Goal: Information Seeking & Learning: Understand process/instructions

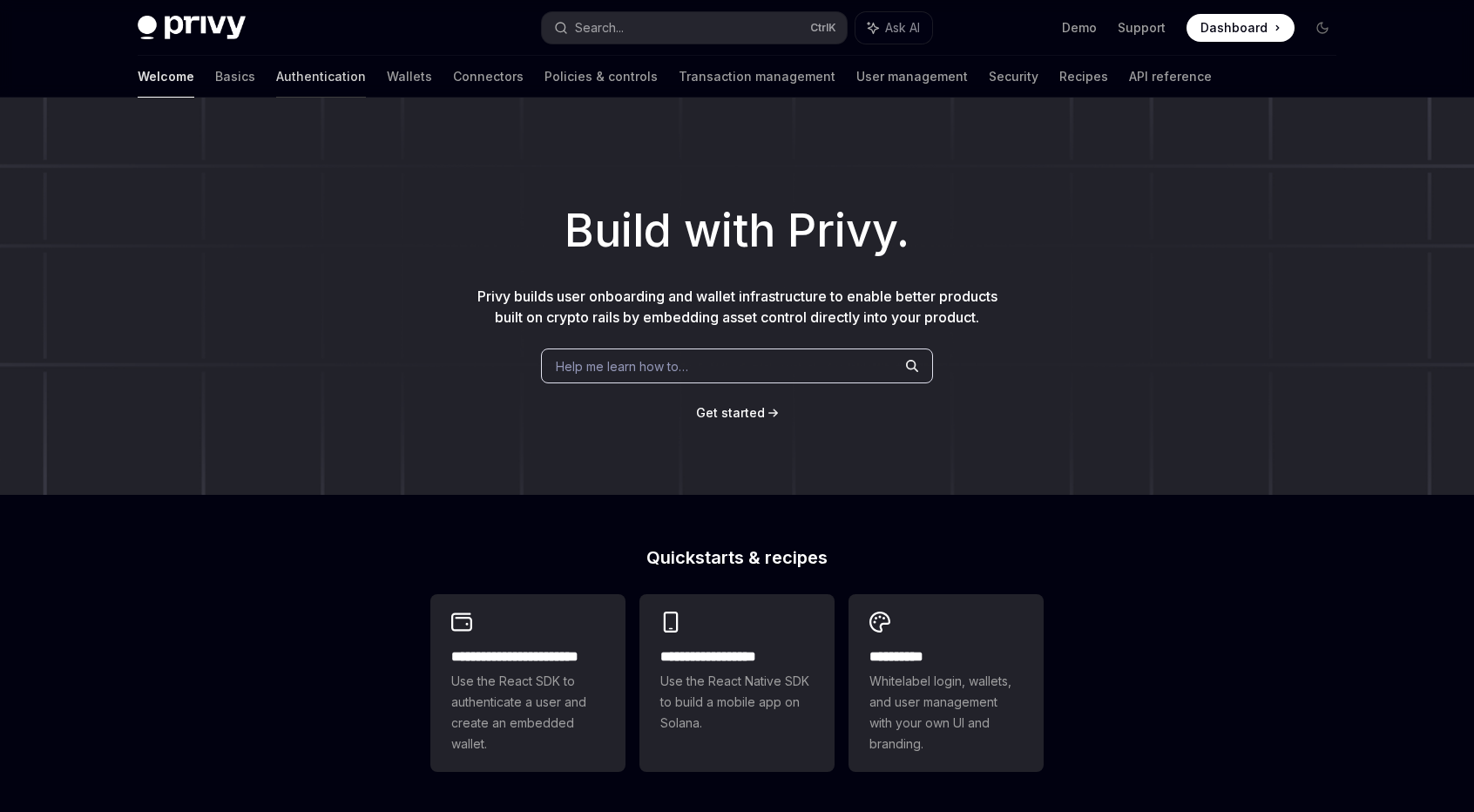
click at [276, 73] on link "Authentication" at bounding box center [321, 76] width 90 height 42
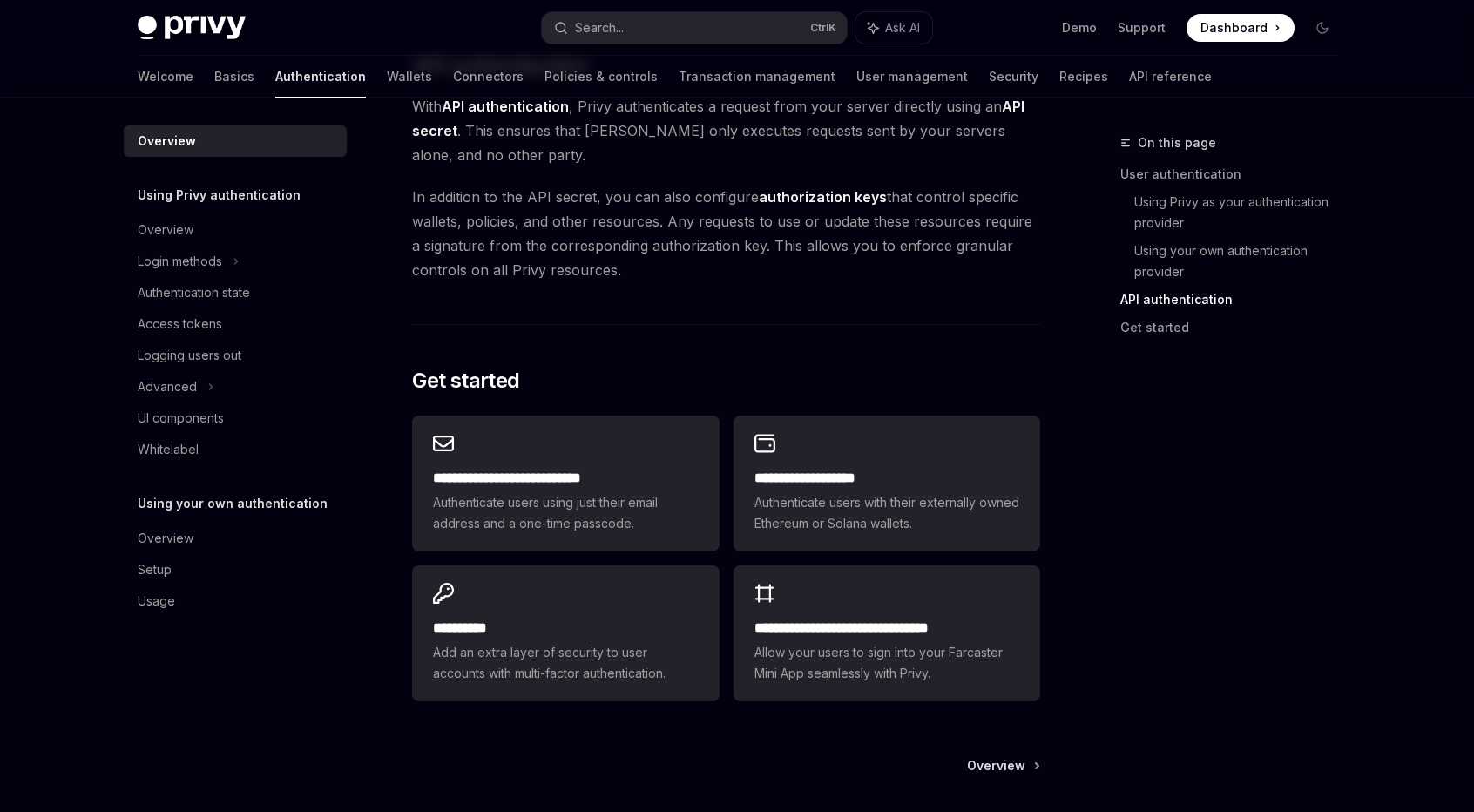
scroll to position [1372, 0]
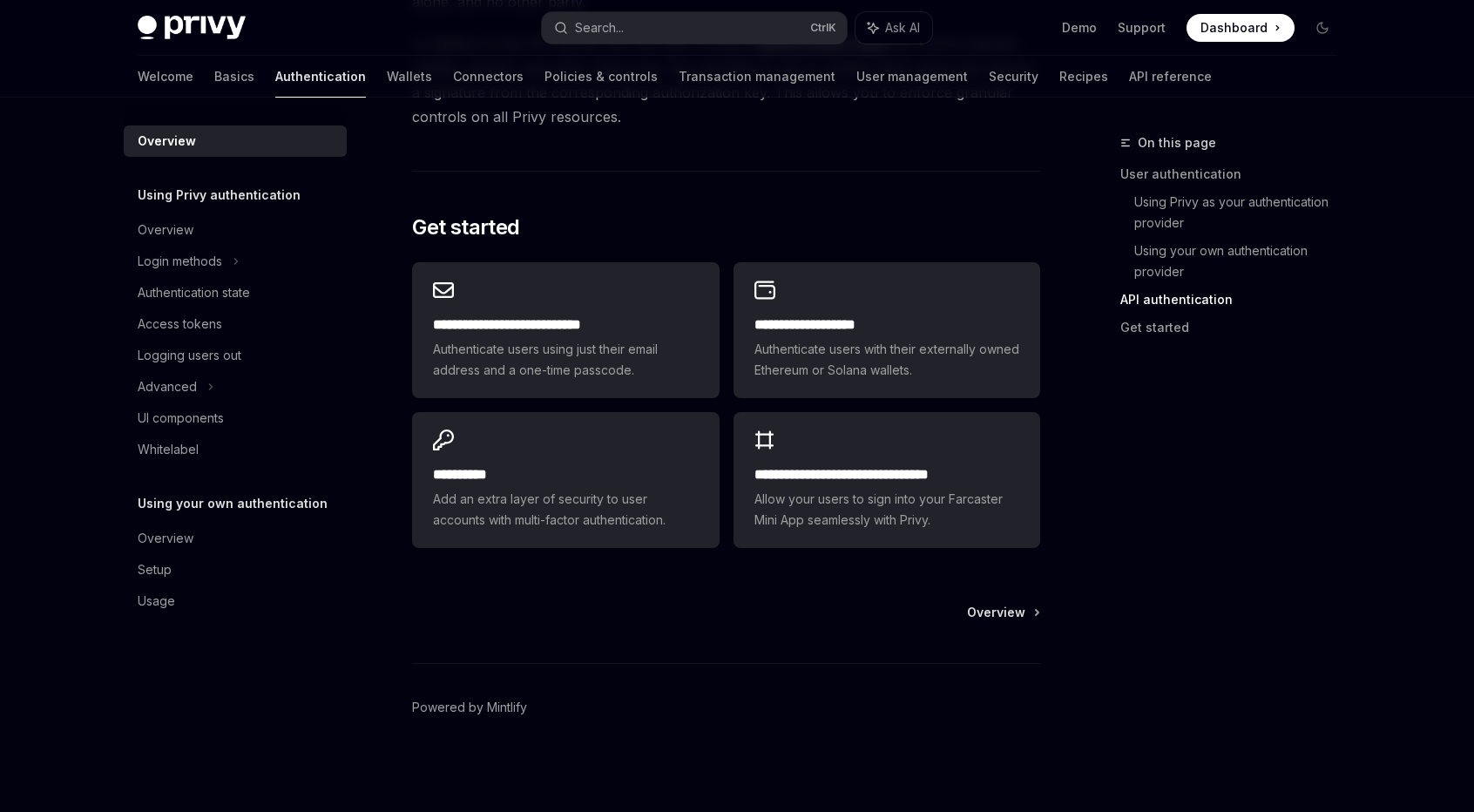
click at [214, 197] on h5 "Using Privy authentication" at bounding box center [219, 194] width 162 height 21
click at [214, 230] on div "Overview" at bounding box center [237, 230] width 199 height 21
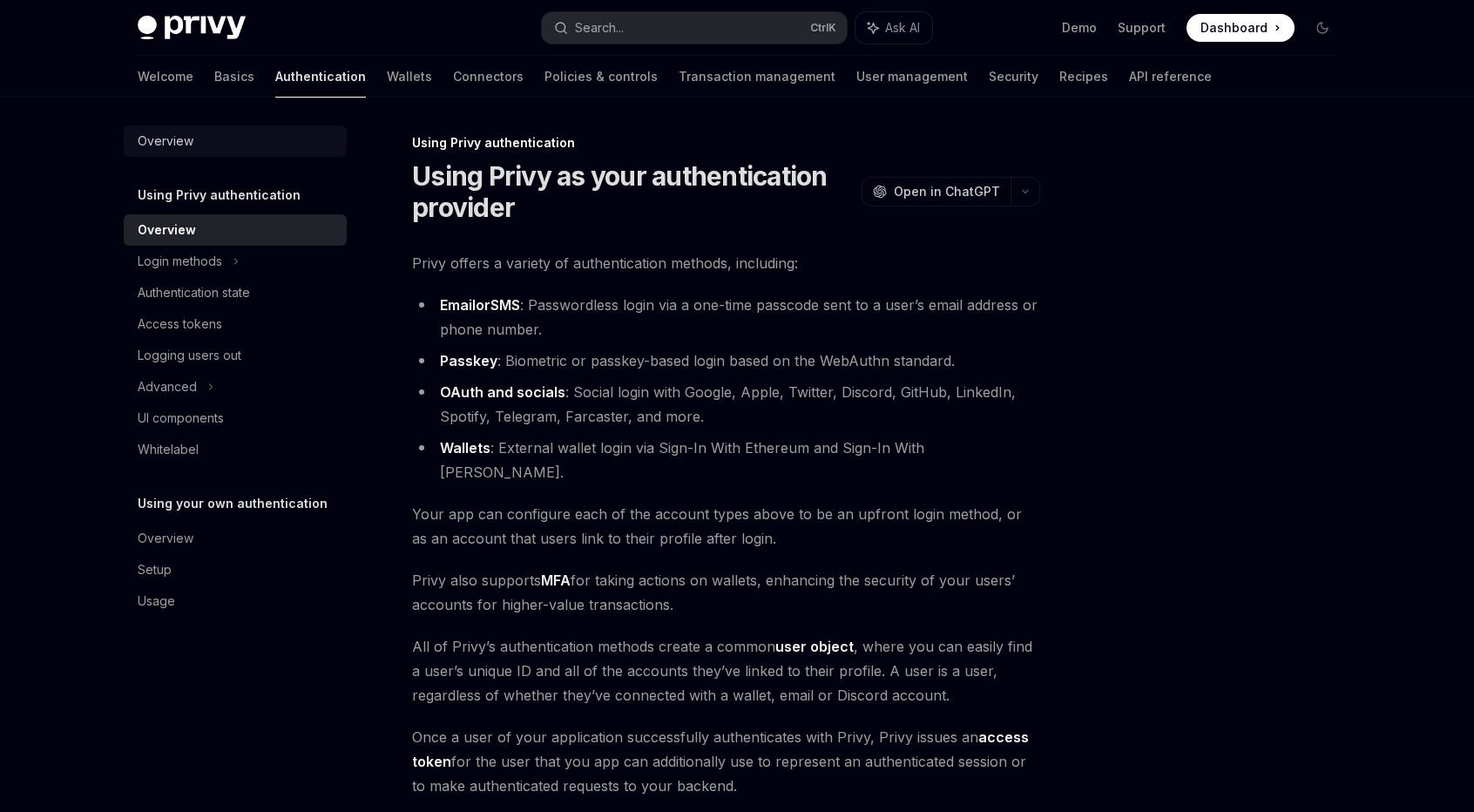
click at [206, 146] on div "Overview" at bounding box center [237, 141] width 199 height 21
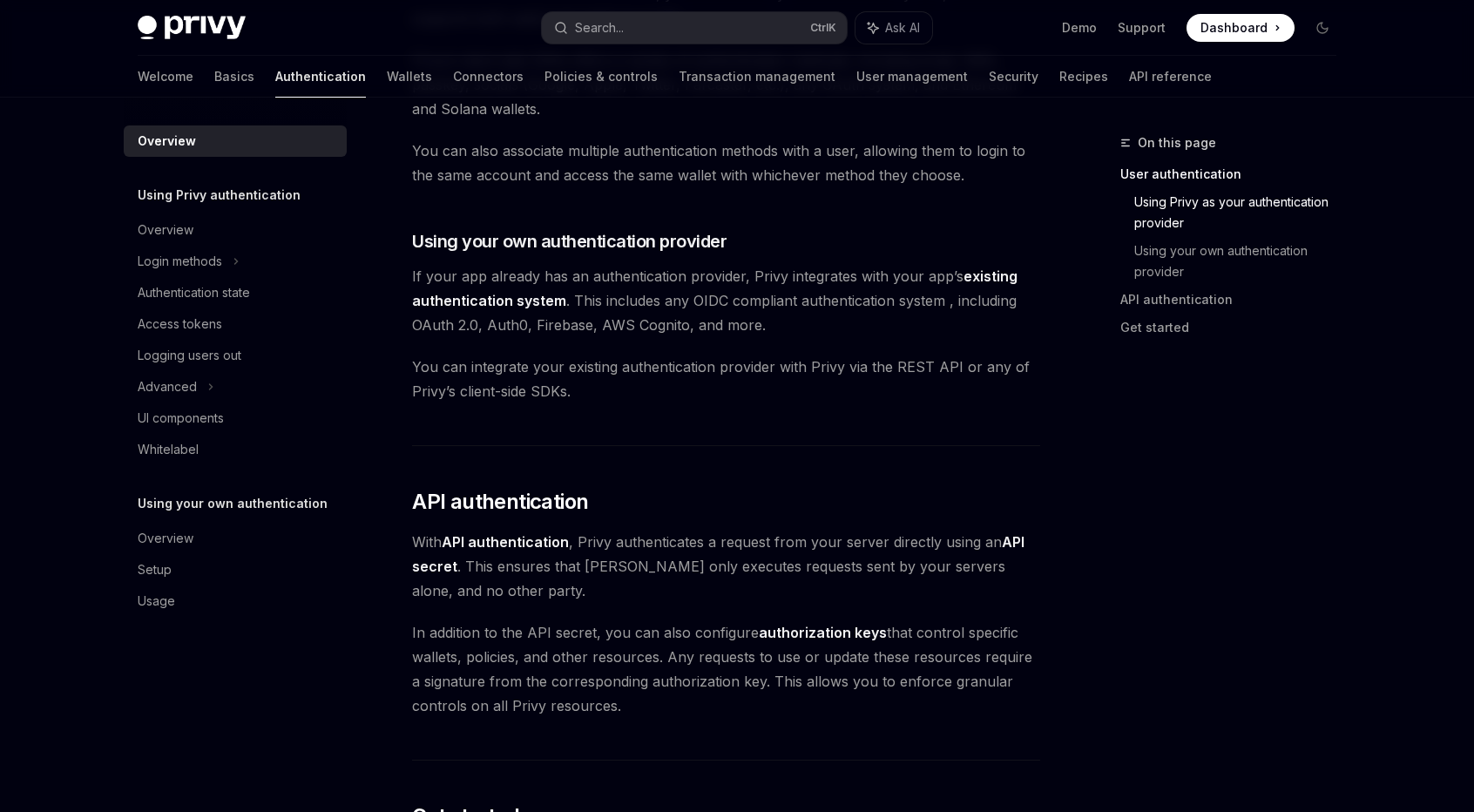
scroll to position [1132, 0]
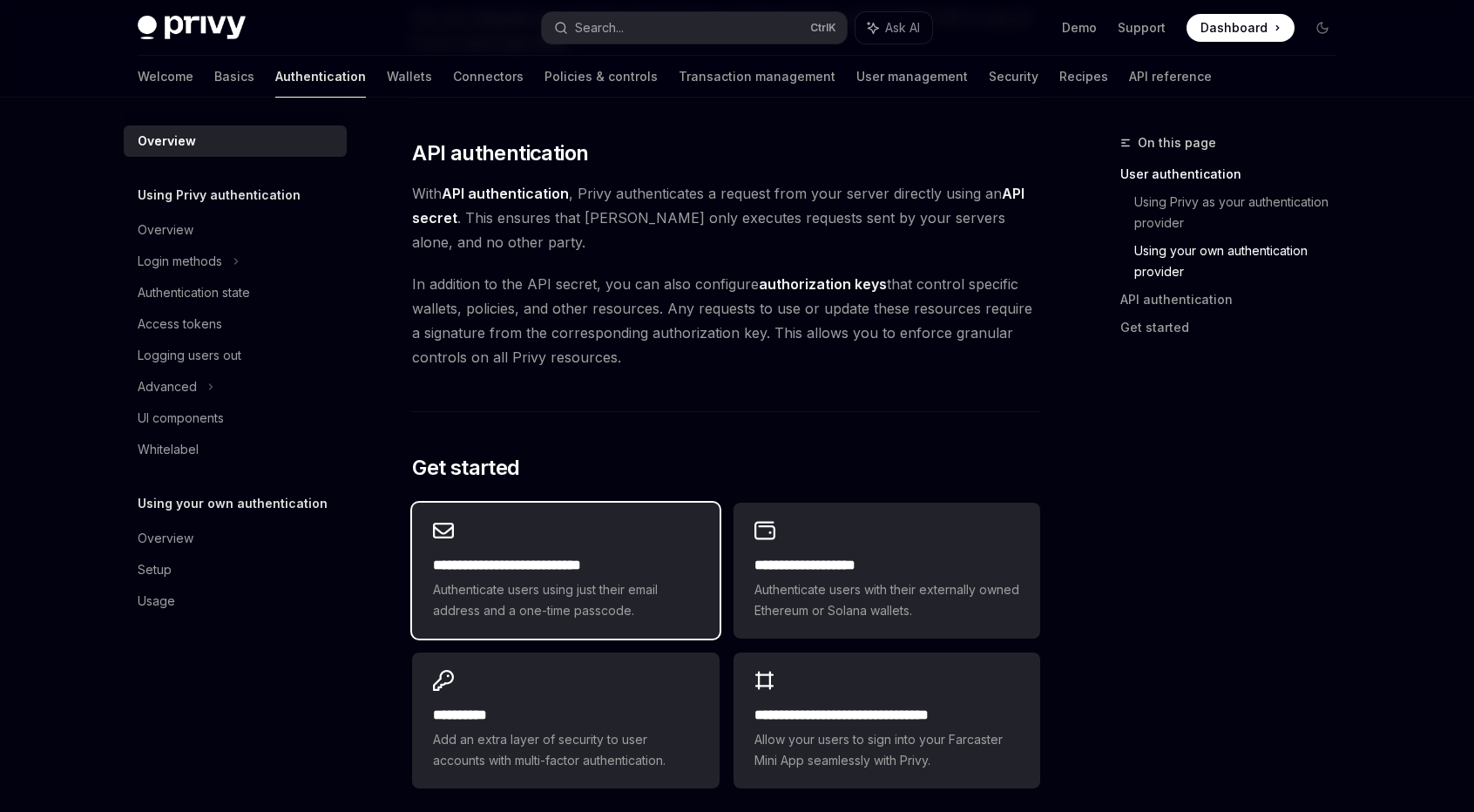
click at [590, 579] on span "Authenticate users using just their email address and a one-time passcode." at bounding box center [565, 600] width 264 height 42
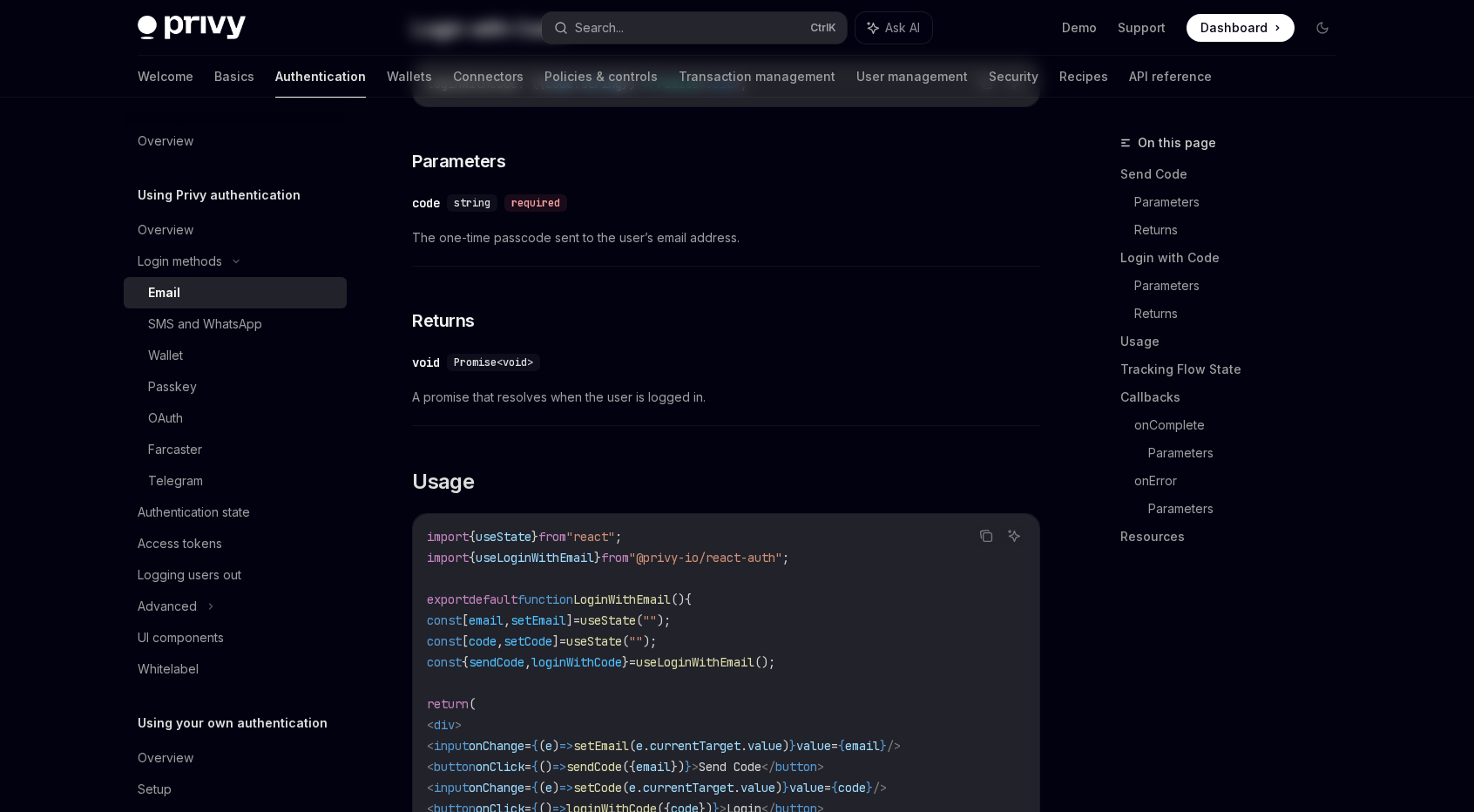
type textarea "*"
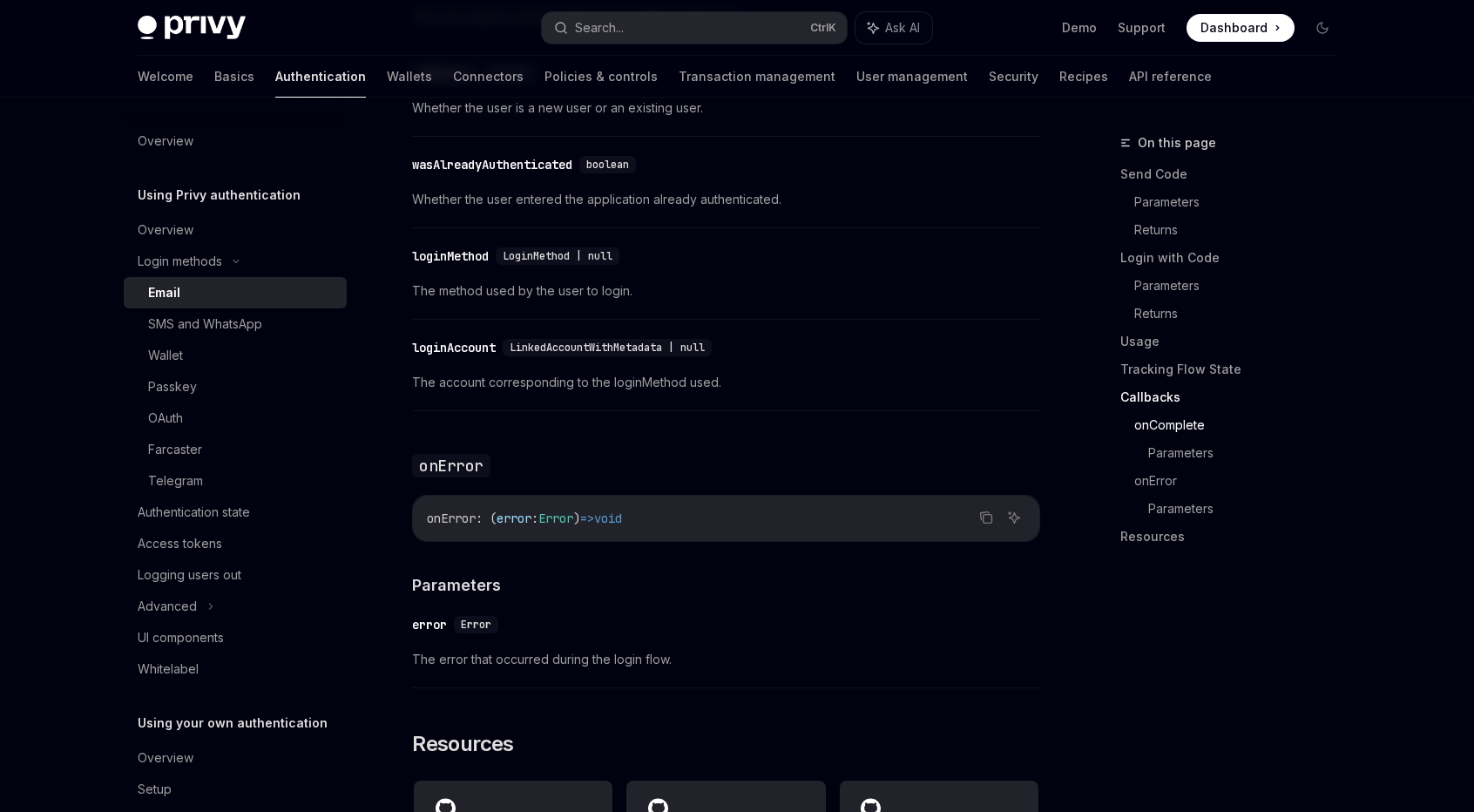
scroll to position [3135, 0]
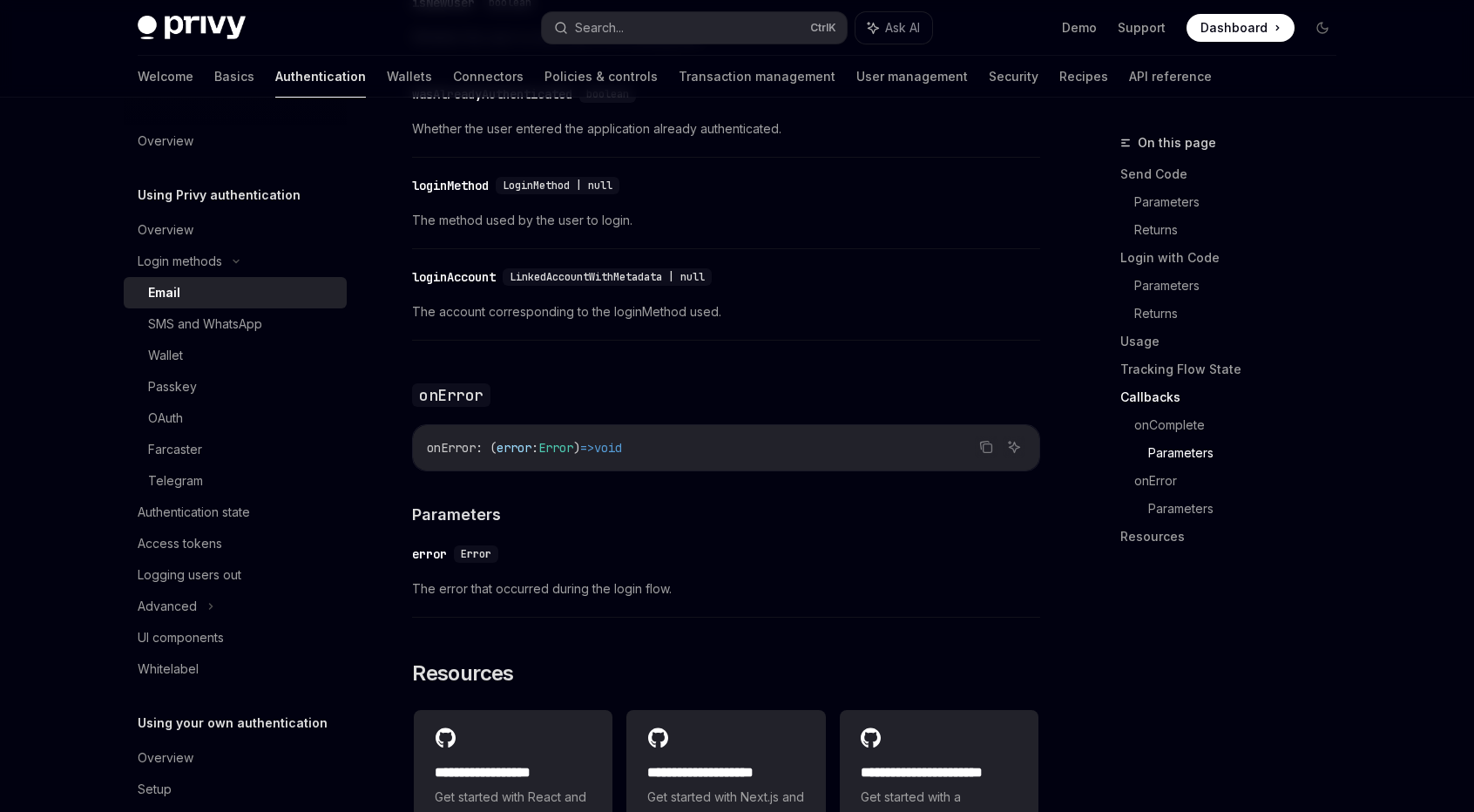
click at [1257, 35] on span "Dashboard" at bounding box center [1234, 28] width 67 height 18
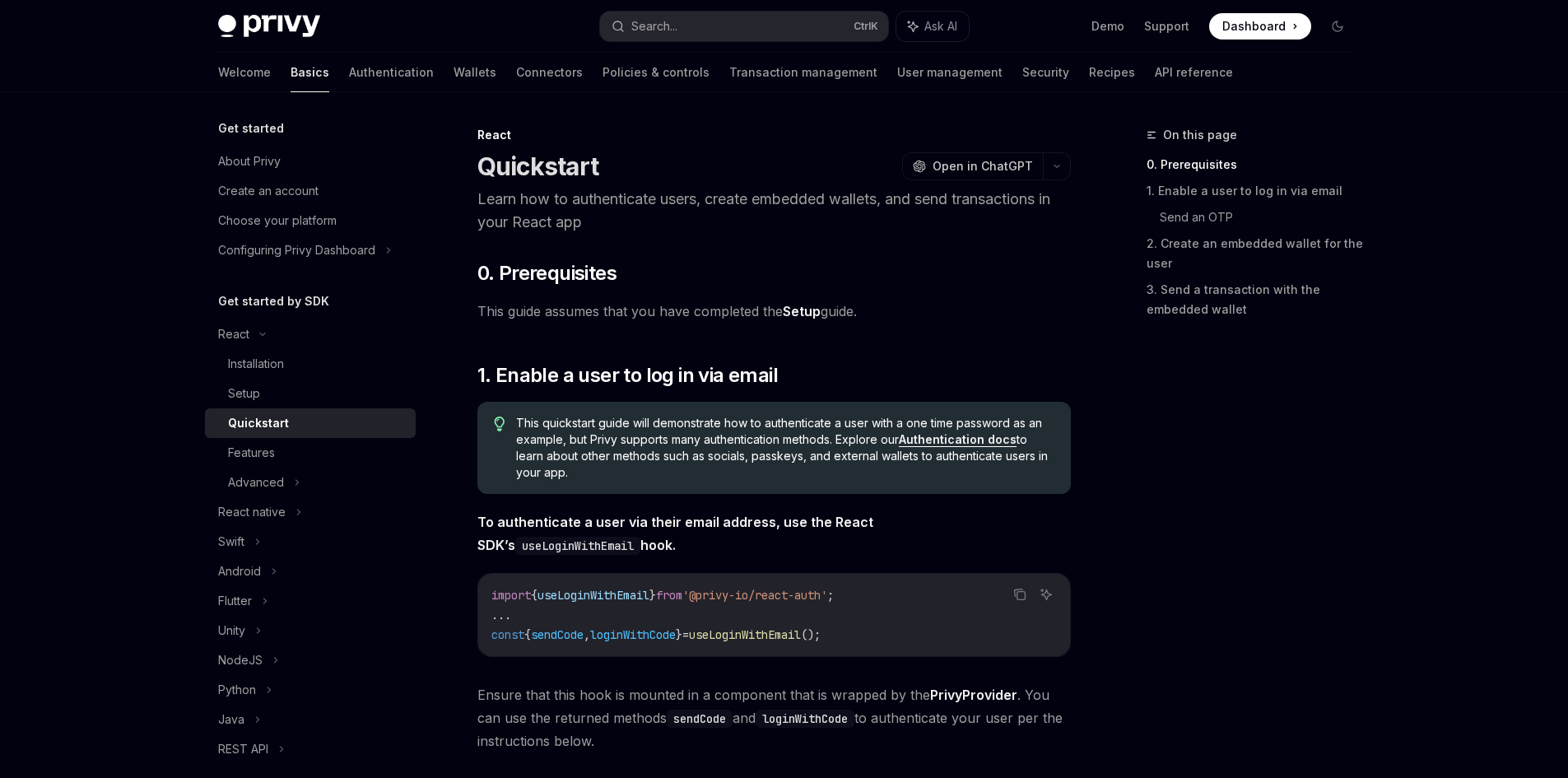
click at [971, 441] on link "Authentication docs" at bounding box center [958, 440] width 118 height 15
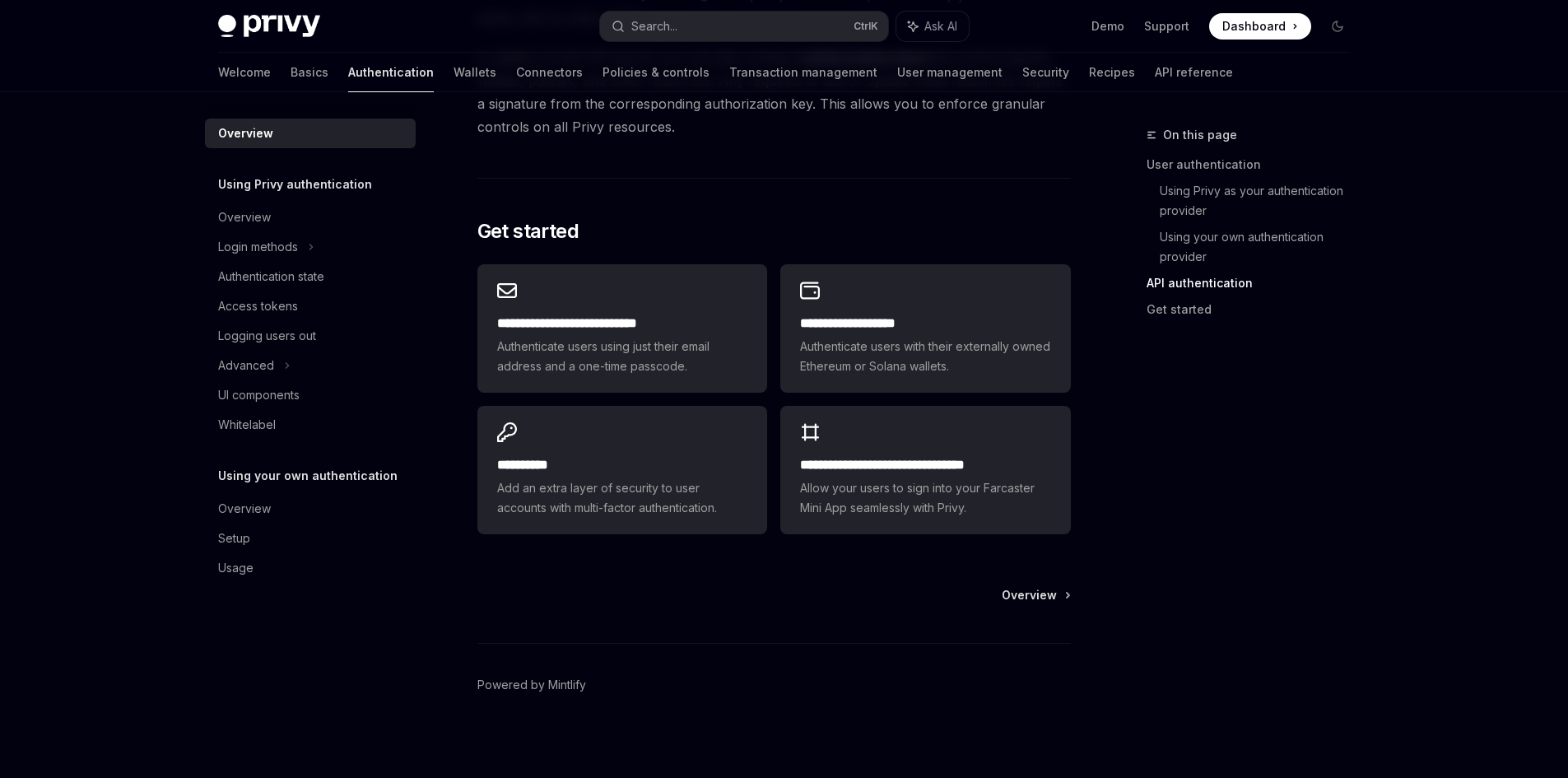
scroll to position [1288, 0]
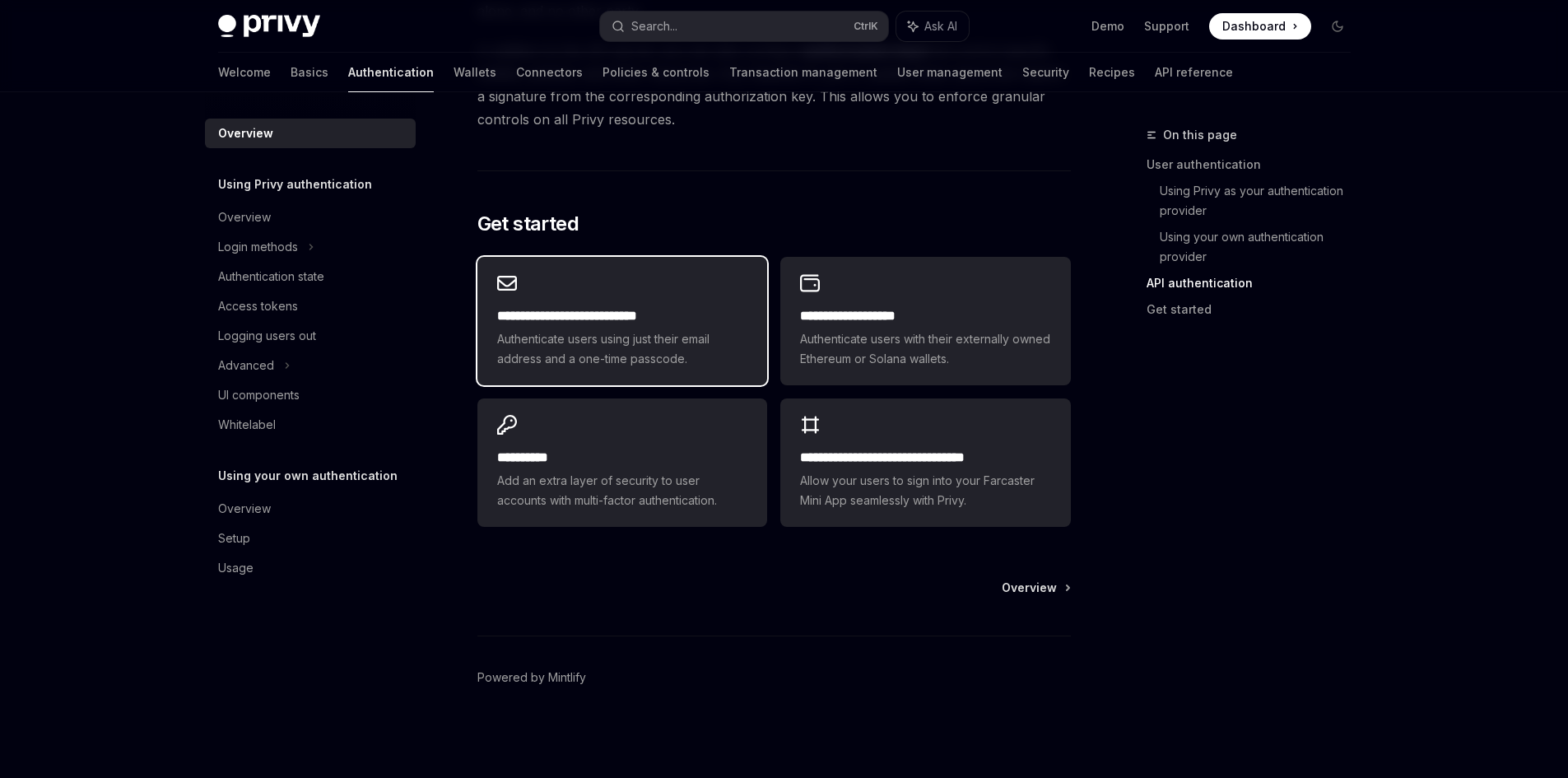
click at [664, 341] on span "Authenticate users using just their email address and a one-time passcode." at bounding box center [622, 349] width 250 height 39
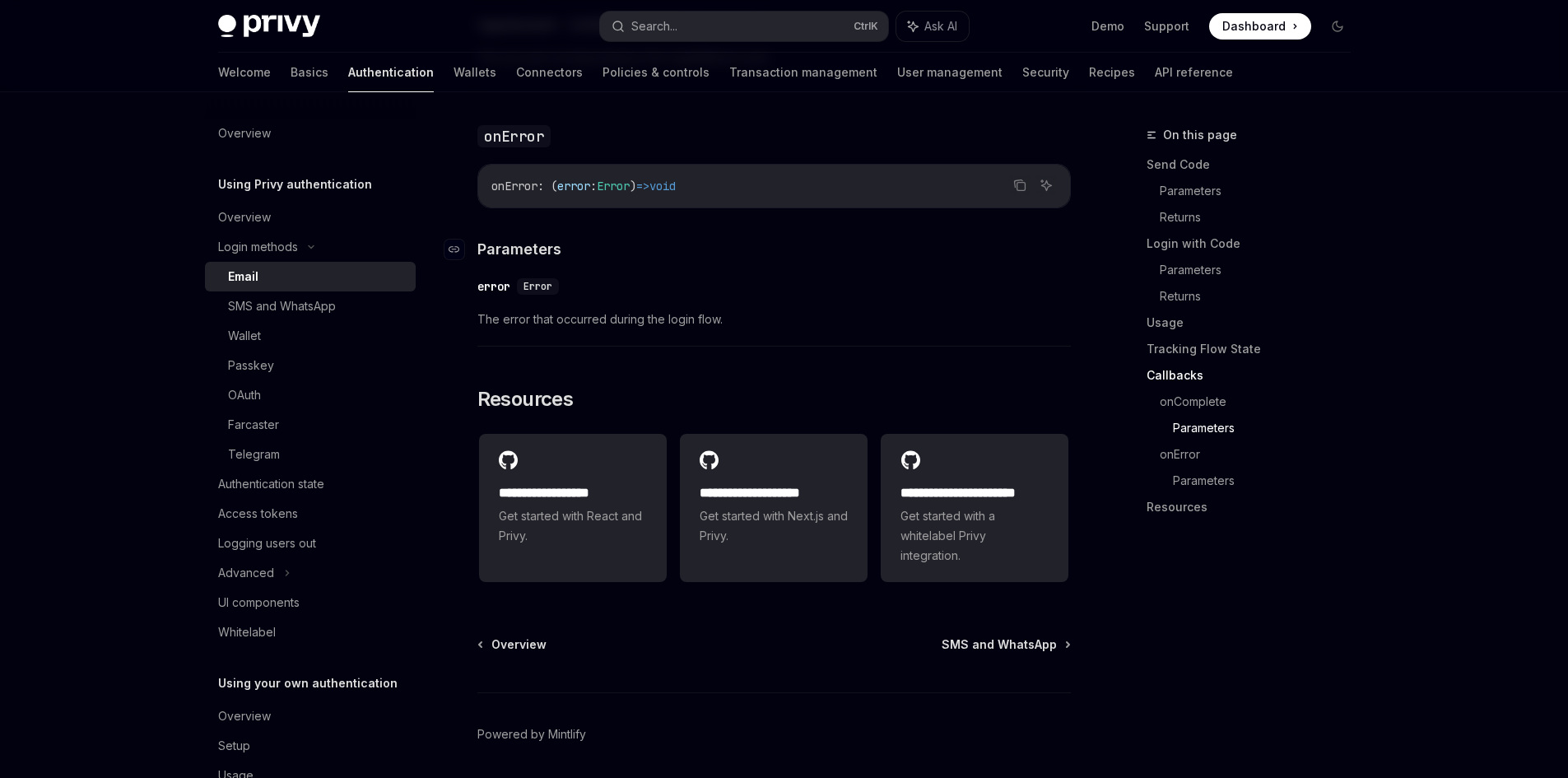
scroll to position [3250, 0]
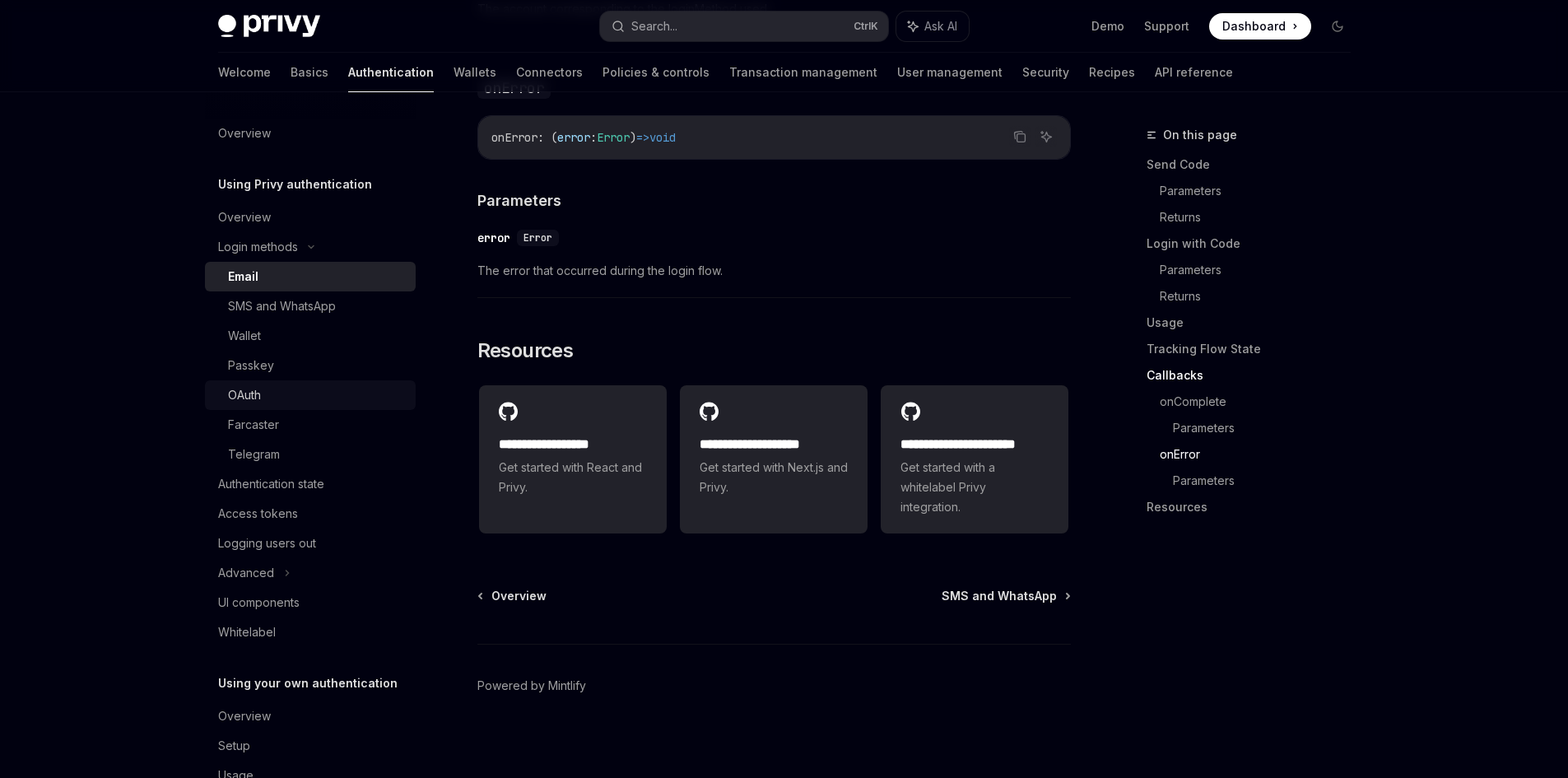
click at [303, 396] on div "OAuth" at bounding box center [317, 395] width 178 height 20
type textarea "*"
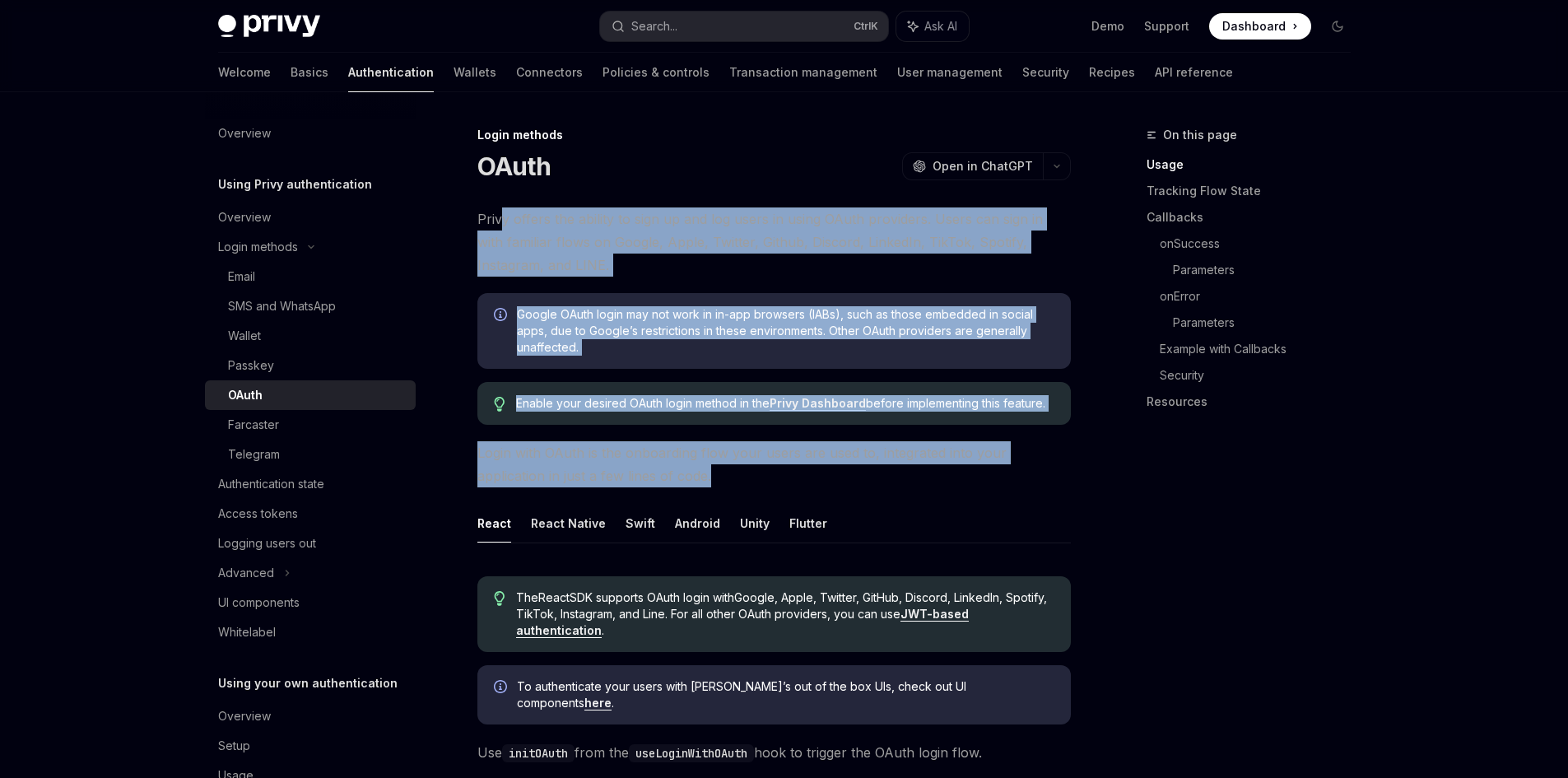
drag, startPoint x: 500, startPoint y: 220, endPoint x: 669, endPoint y: 481, distance: 310.9
click at [669, 481] on span "Login with OAuth is the onboarding flow your users are used to, integrated into…" at bounding box center [774, 463] width 593 height 46
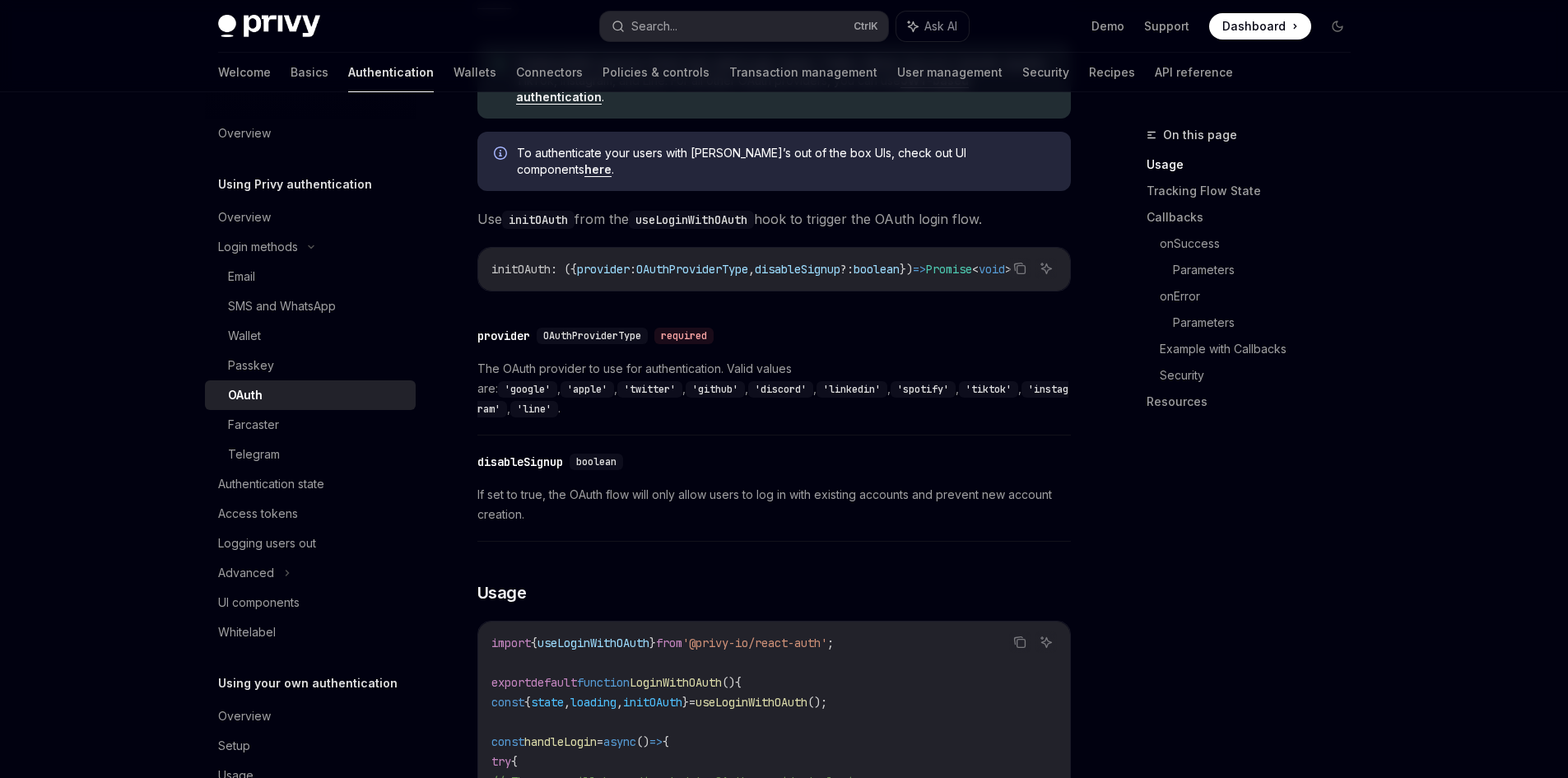
scroll to position [659, 0]
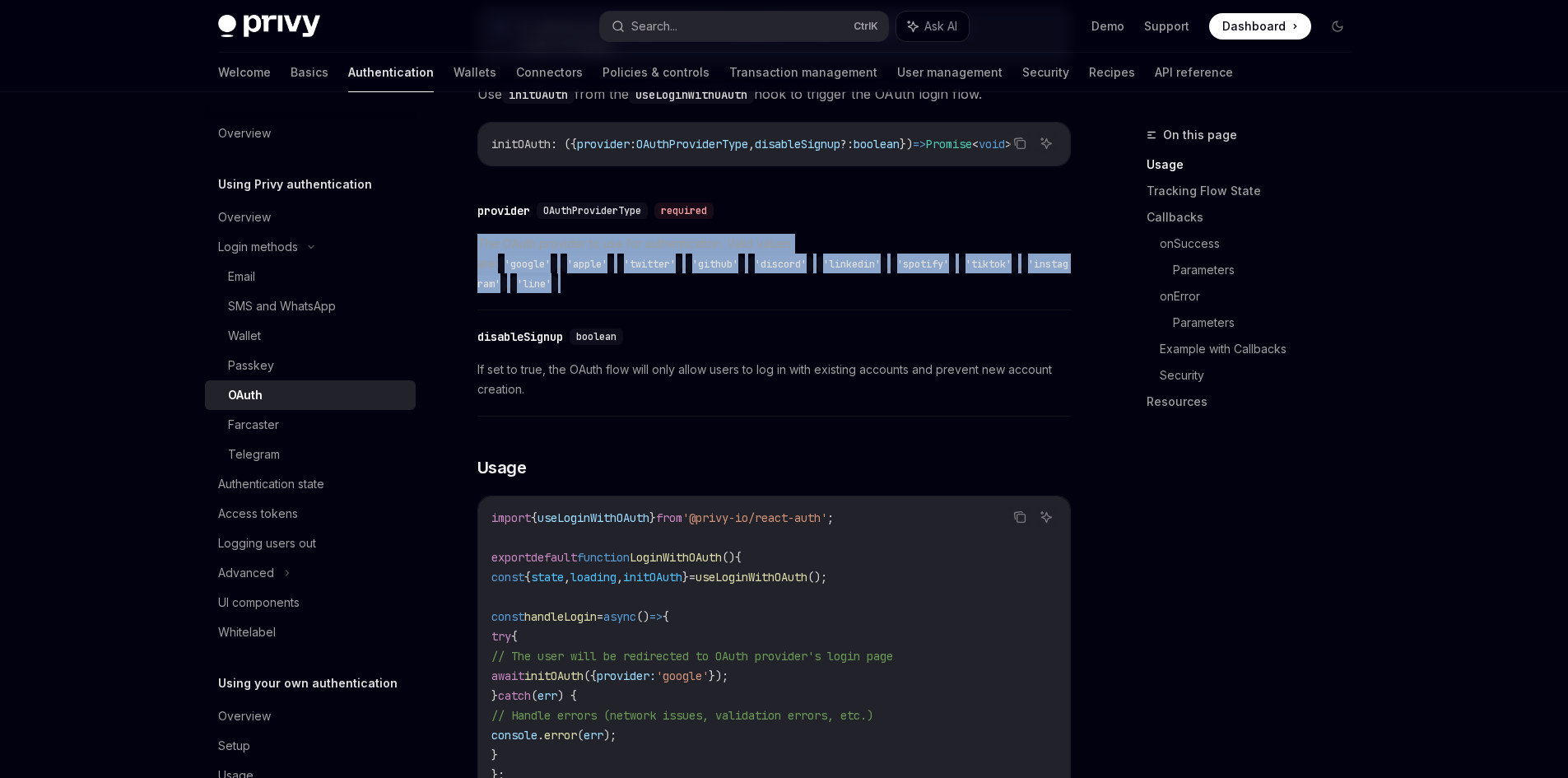
drag, startPoint x: 476, startPoint y: 234, endPoint x: 1010, endPoint y: 264, distance: 534.8
click at [1010, 264] on span "The OAuth provider to use for authentication. Valid values are: 'google' , 'app…" at bounding box center [774, 263] width 593 height 59
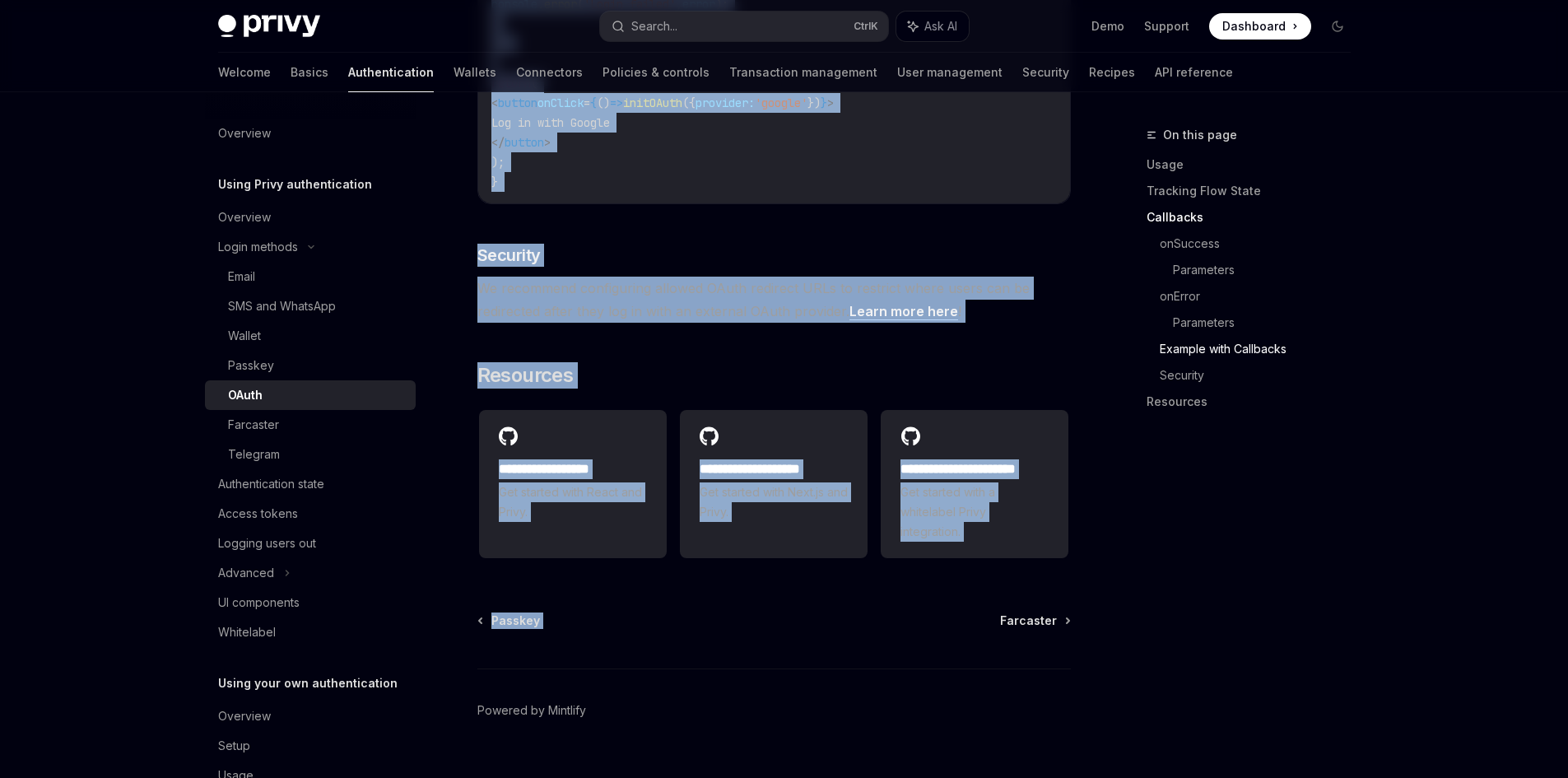
scroll to position [3411, 0]
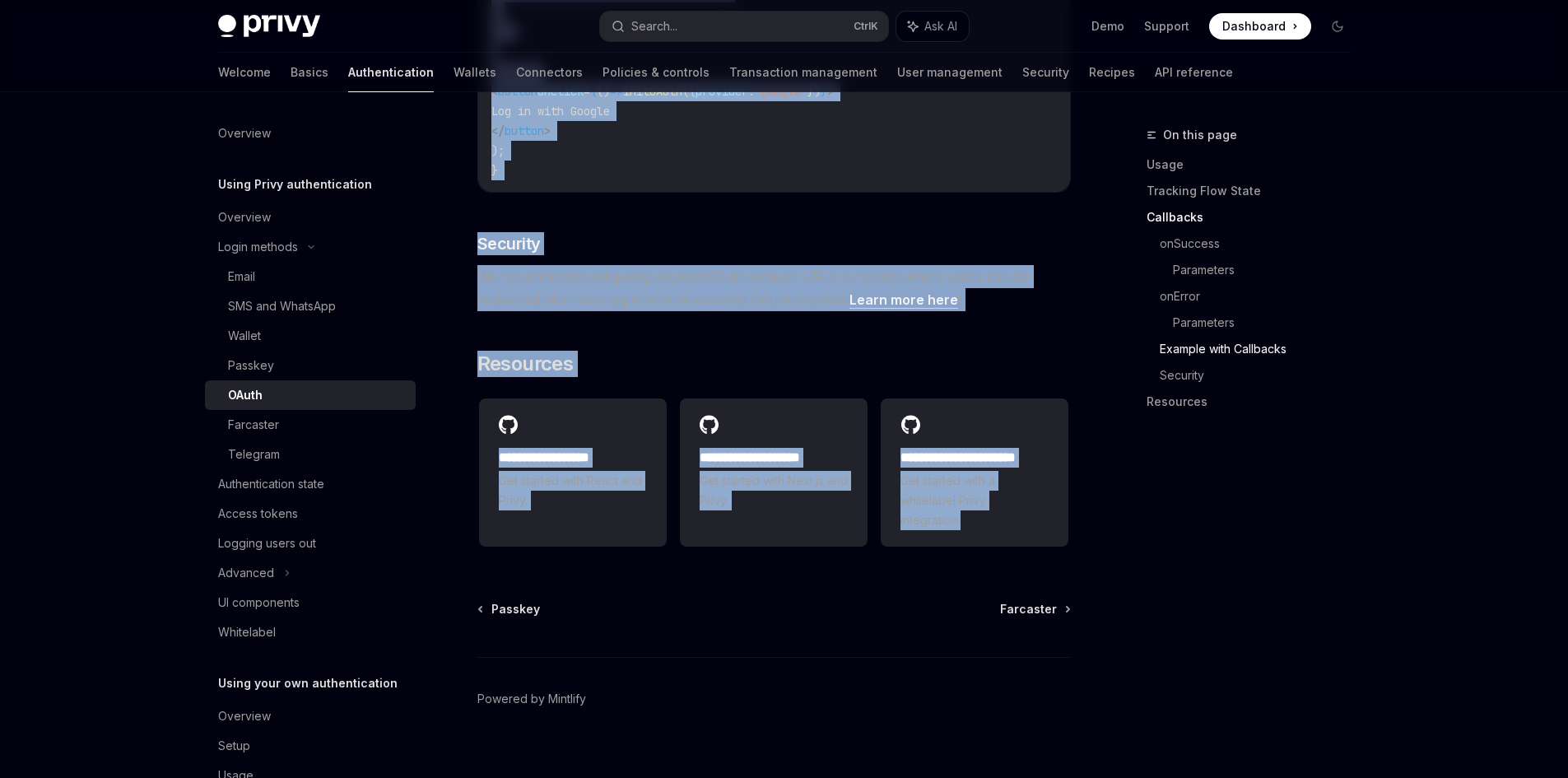
drag, startPoint x: 474, startPoint y: 151, endPoint x: 1087, endPoint y: 528, distance: 719.7
copy div "OAuth OpenAI Open in ChatGPT OpenAI Open in ChatGPT Privy offers the ability to…"
click at [700, 12] on button "Search... Ctrl K" at bounding box center [744, 26] width 288 height 30
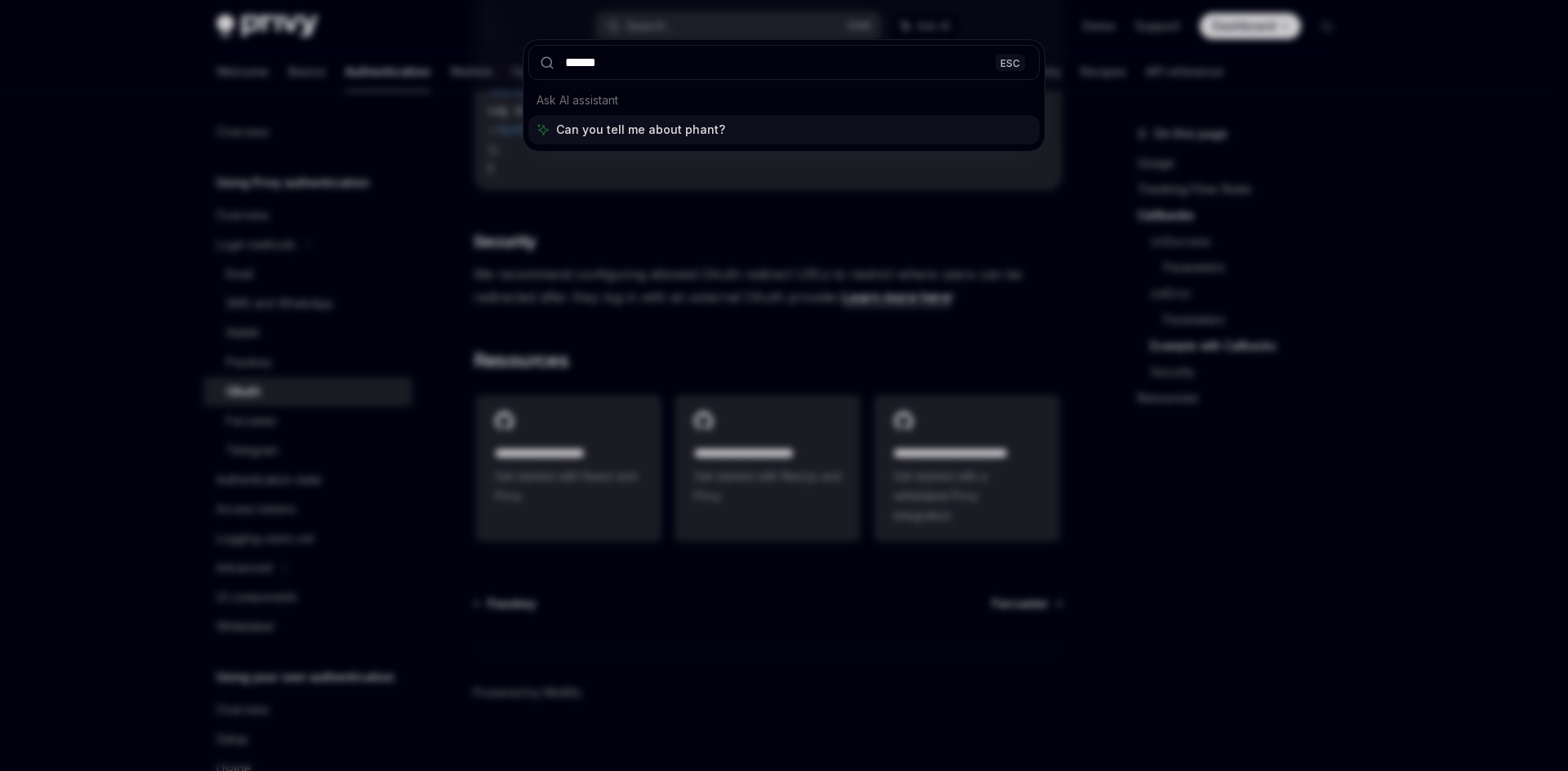
type input "*******"
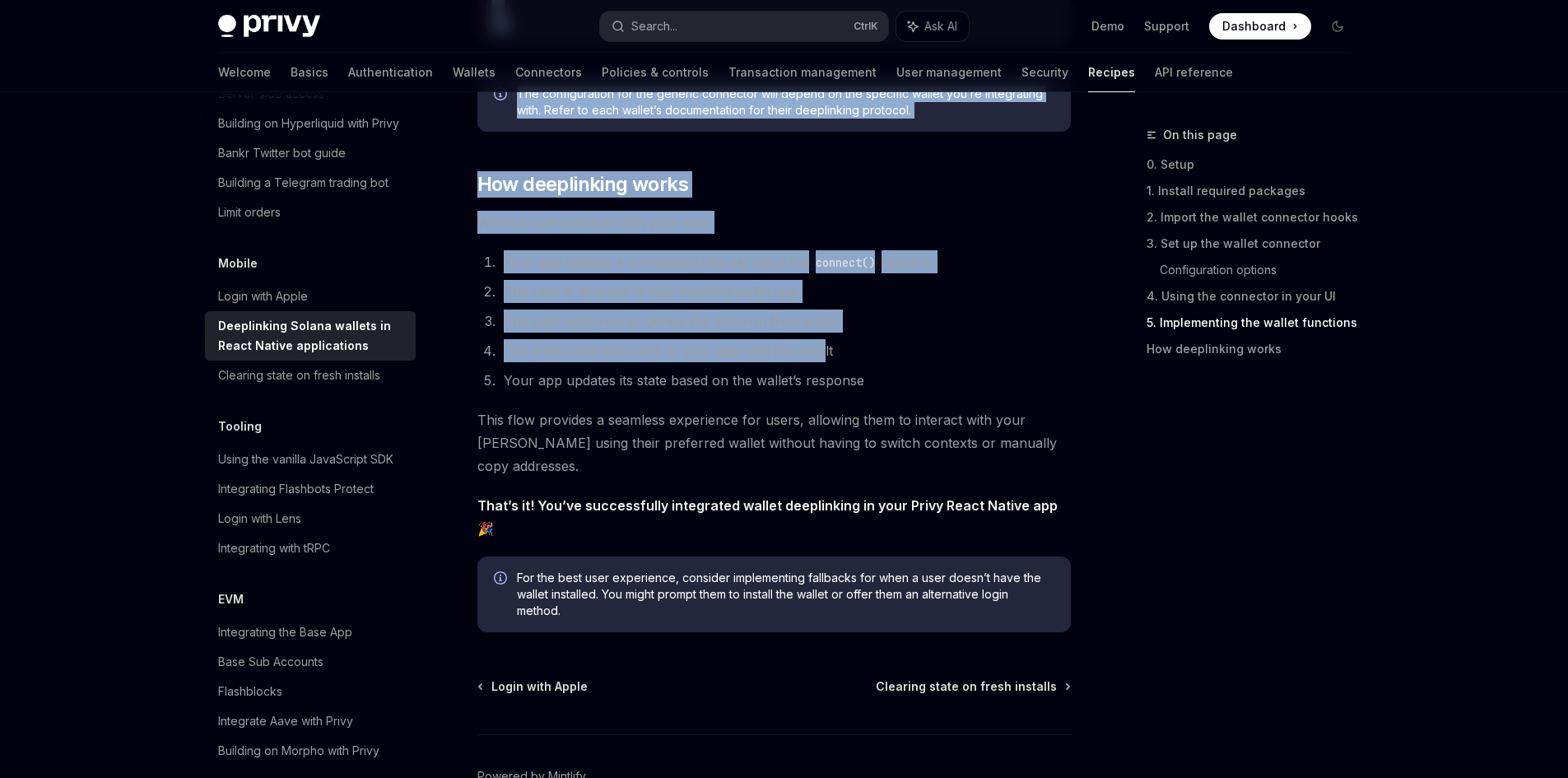
scroll to position [3953, 0]
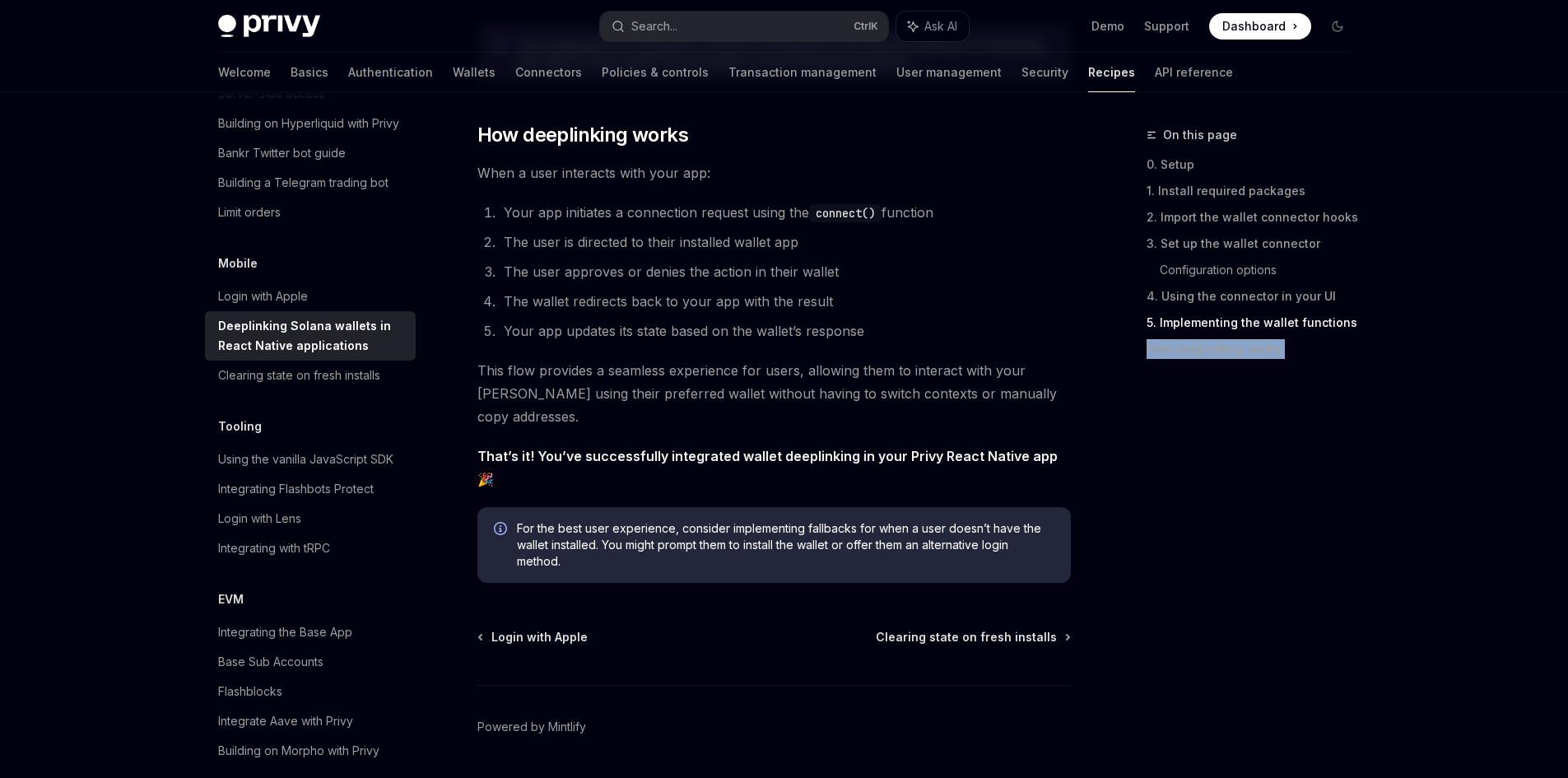
drag, startPoint x: 470, startPoint y: 165, endPoint x: 1120, endPoint y: 543, distance: 751.9
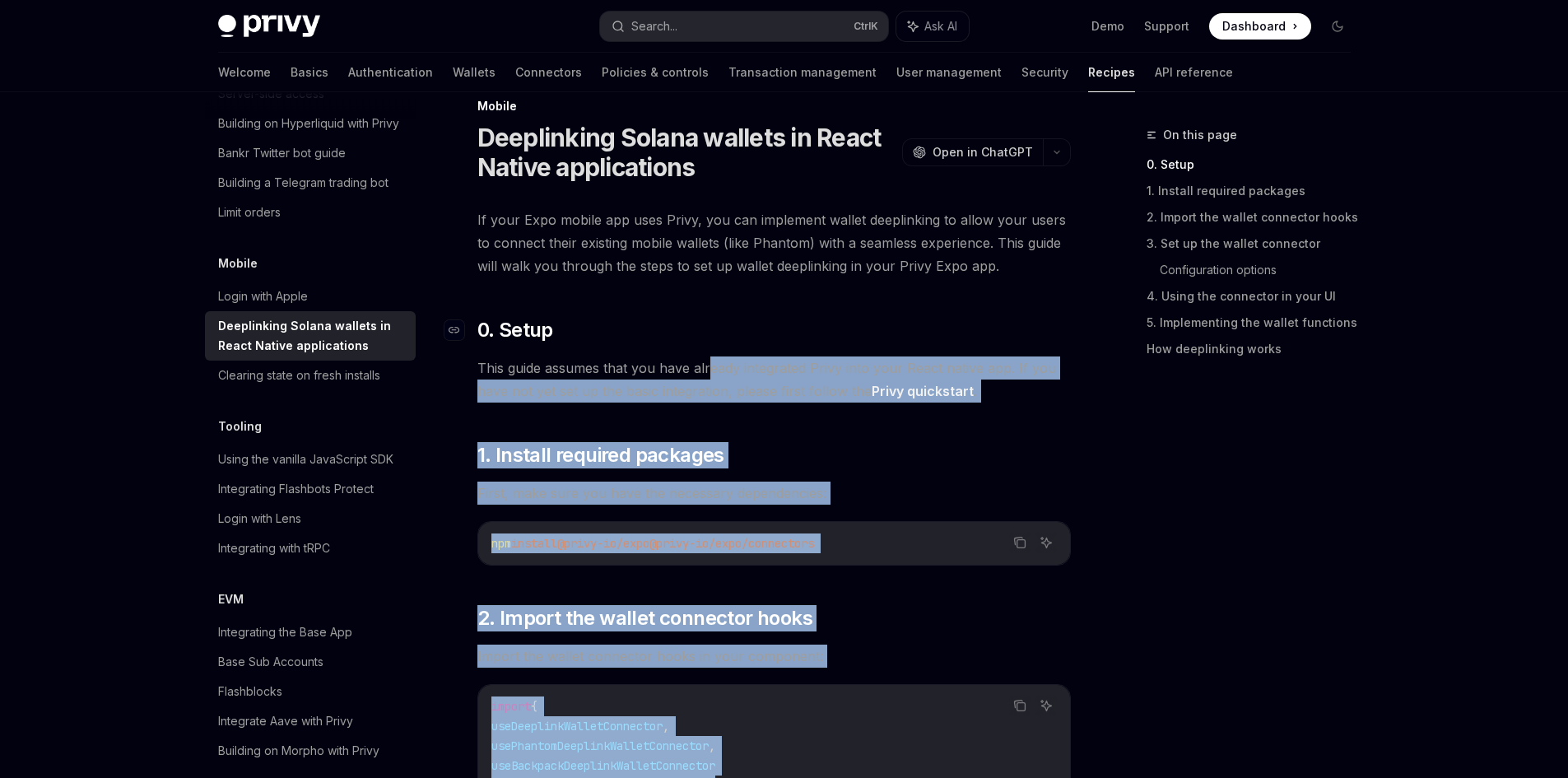
scroll to position [0, 0]
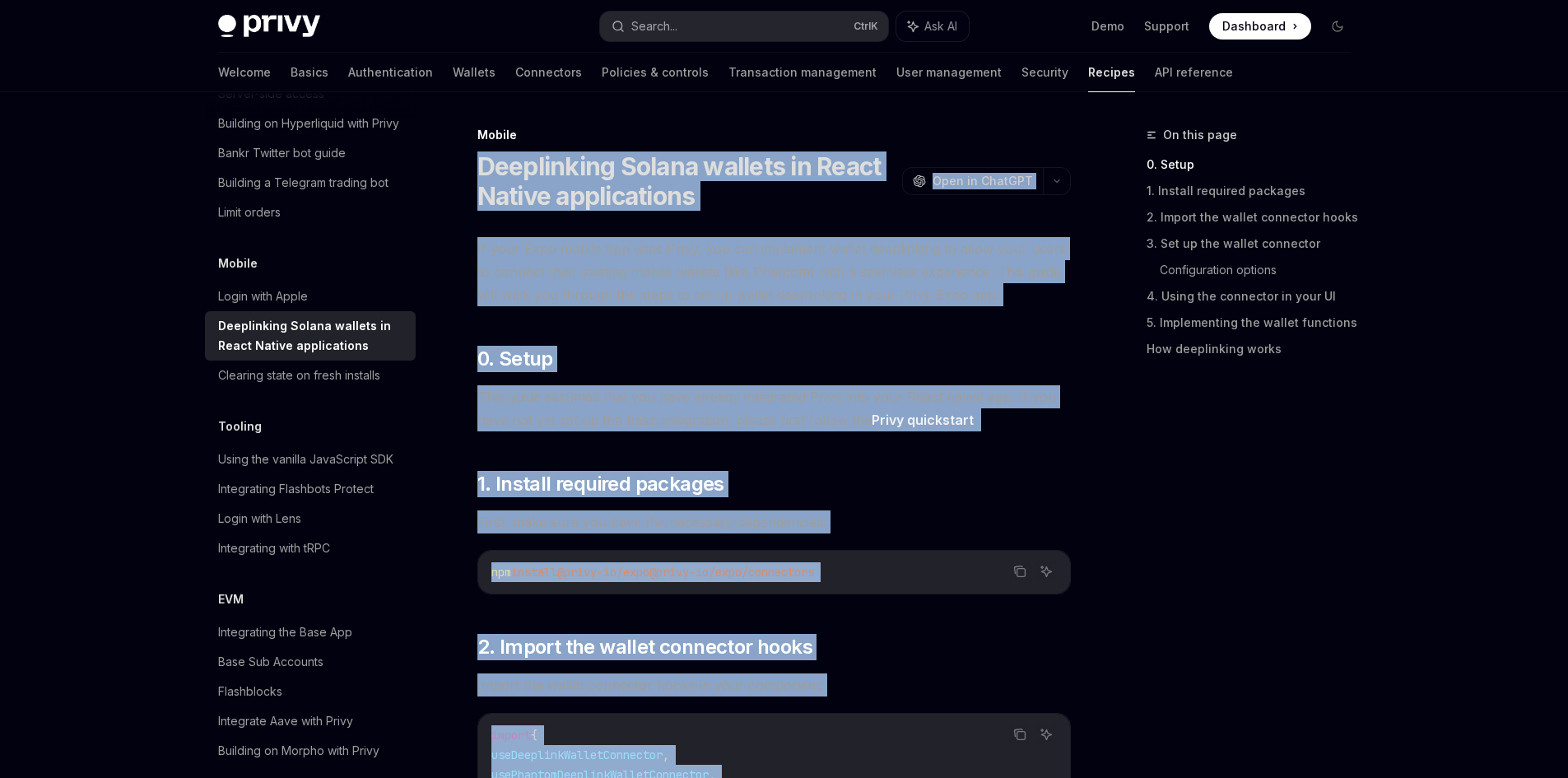
drag, startPoint x: 1018, startPoint y: 543, endPoint x: 480, endPoint y: 168, distance: 655.8
copy div "Deeplinking Solana wallets in React Native applications OpenAI Open in ChatGPT …"
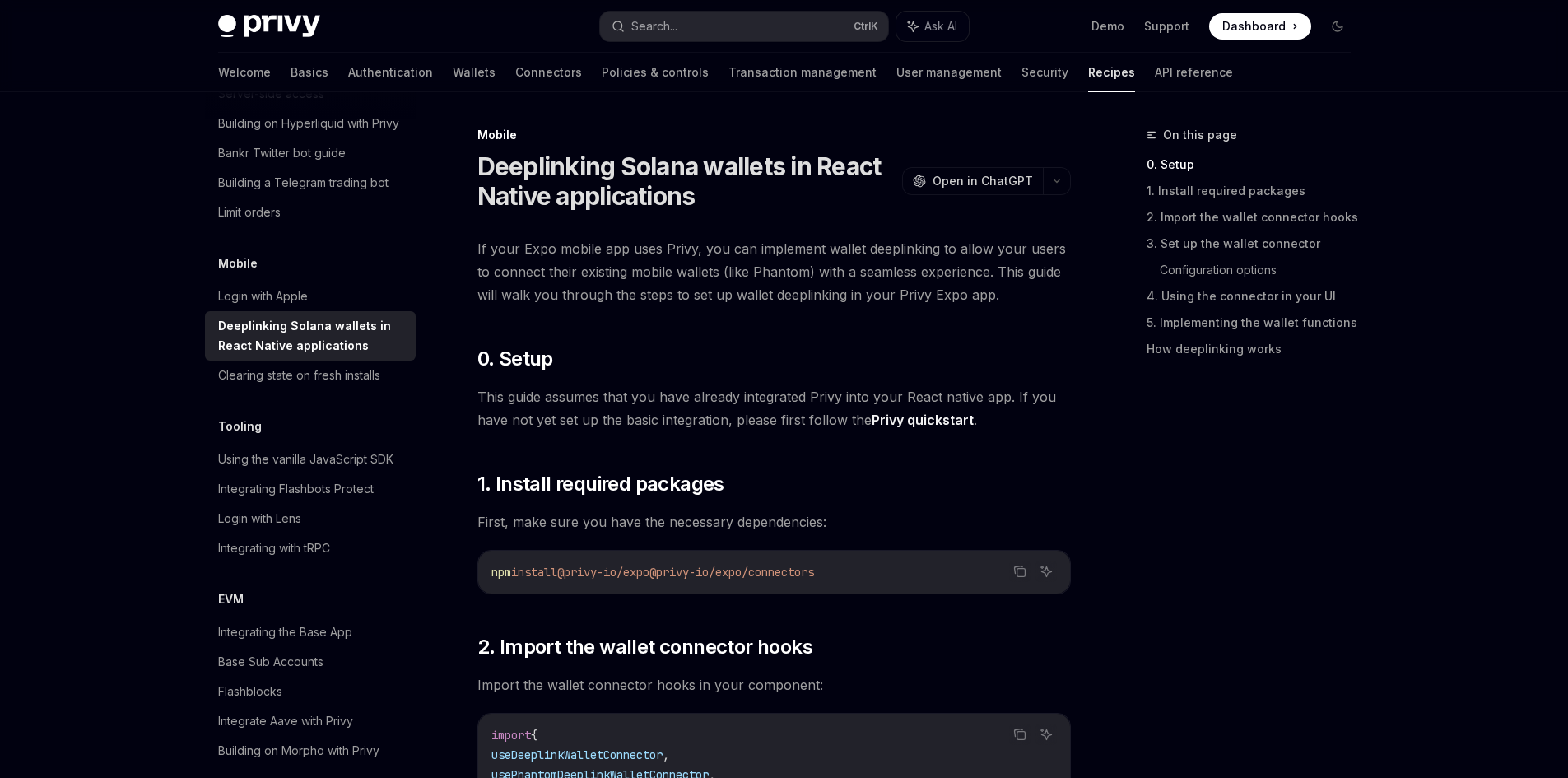
click at [929, 424] on link "Privy quickstart" at bounding box center [922, 420] width 102 height 17
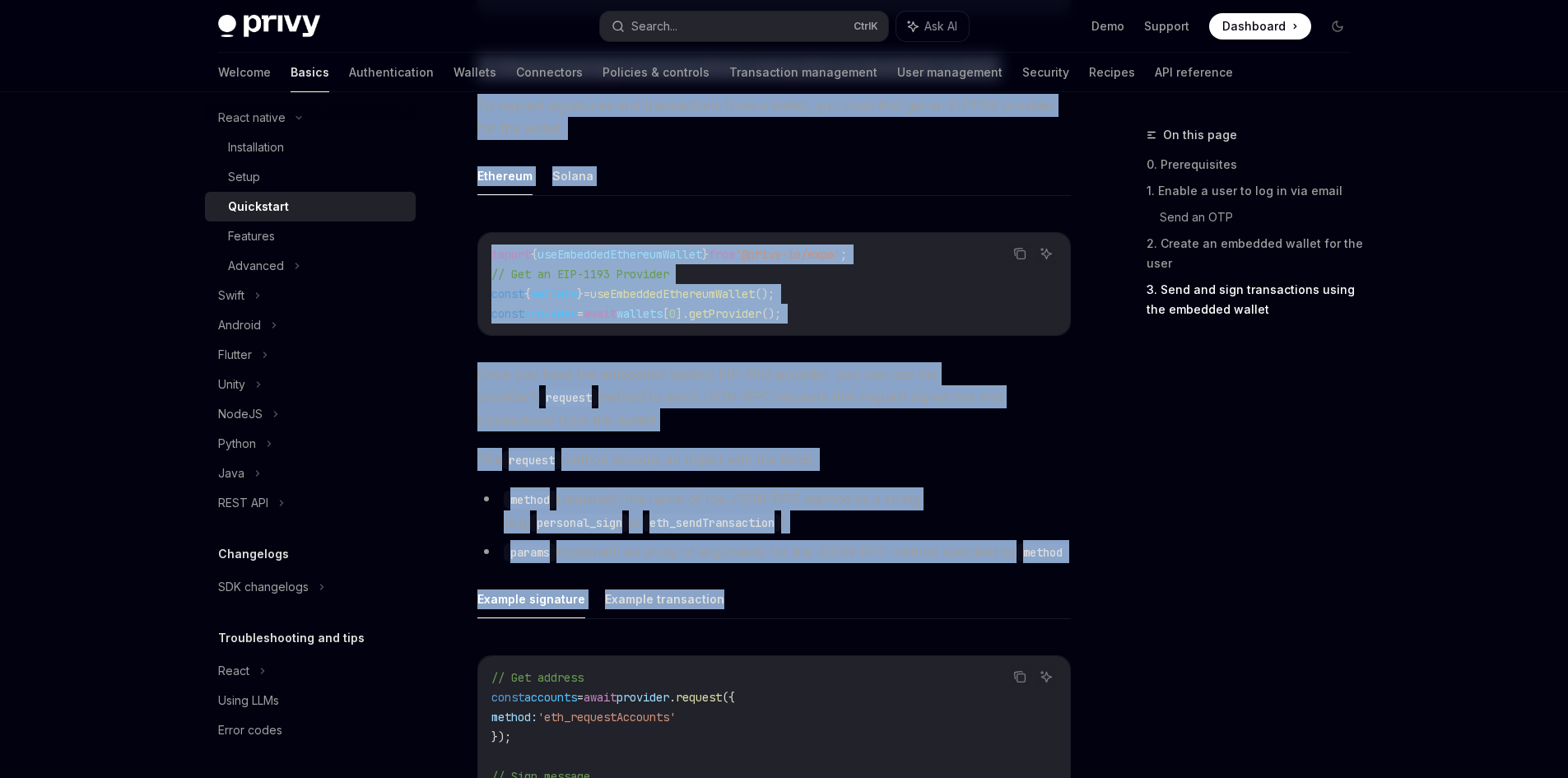
scroll to position [2439, 0]
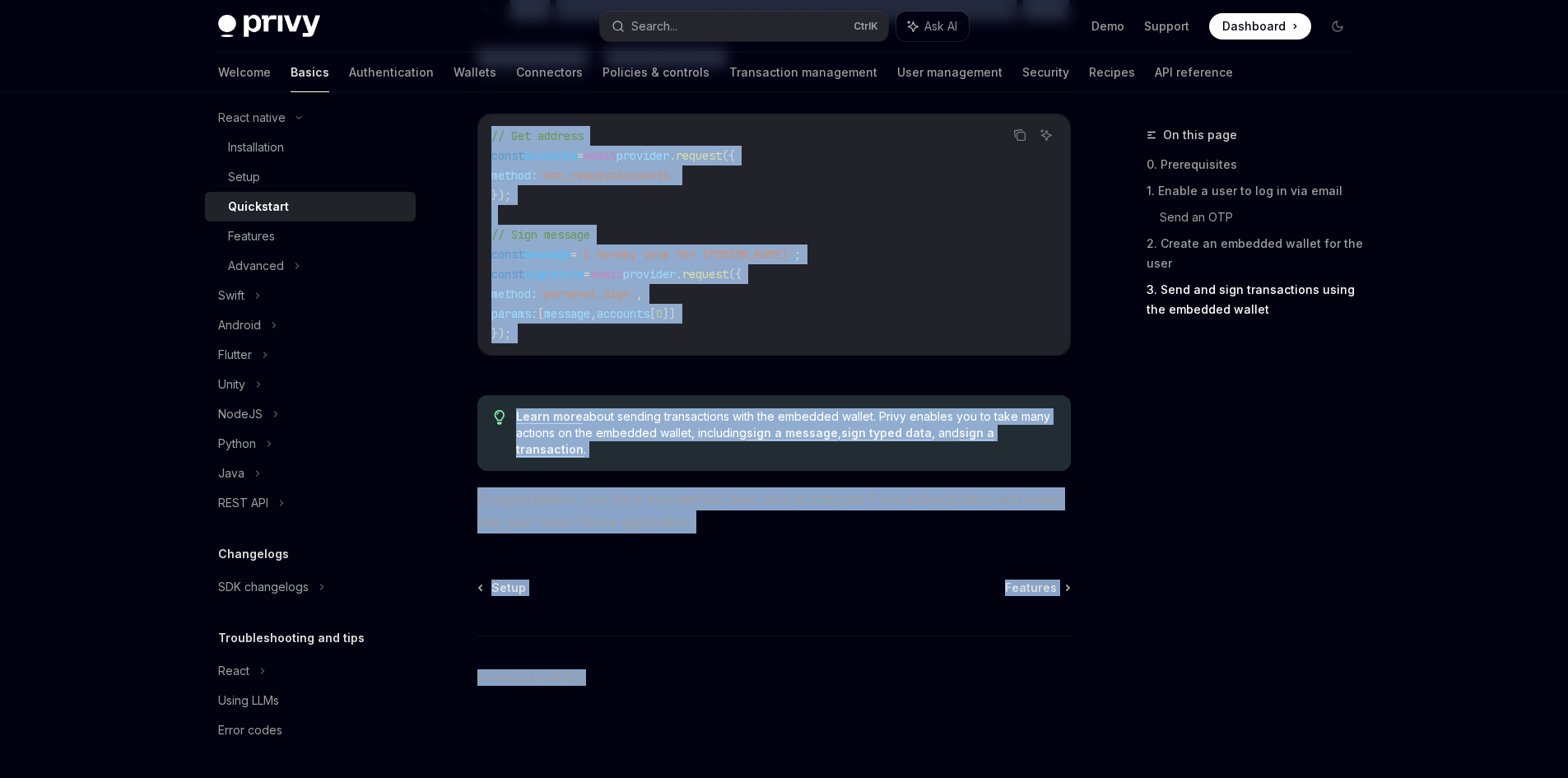
drag, startPoint x: 475, startPoint y: 160, endPoint x: 938, endPoint y: 607, distance: 643.6
copy div "Quickstart OpenAI Open in ChatGPT Learn how to authenticate users, create embed…"
click at [454, 72] on link "Wallets" at bounding box center [476, 72] width 43 height 39
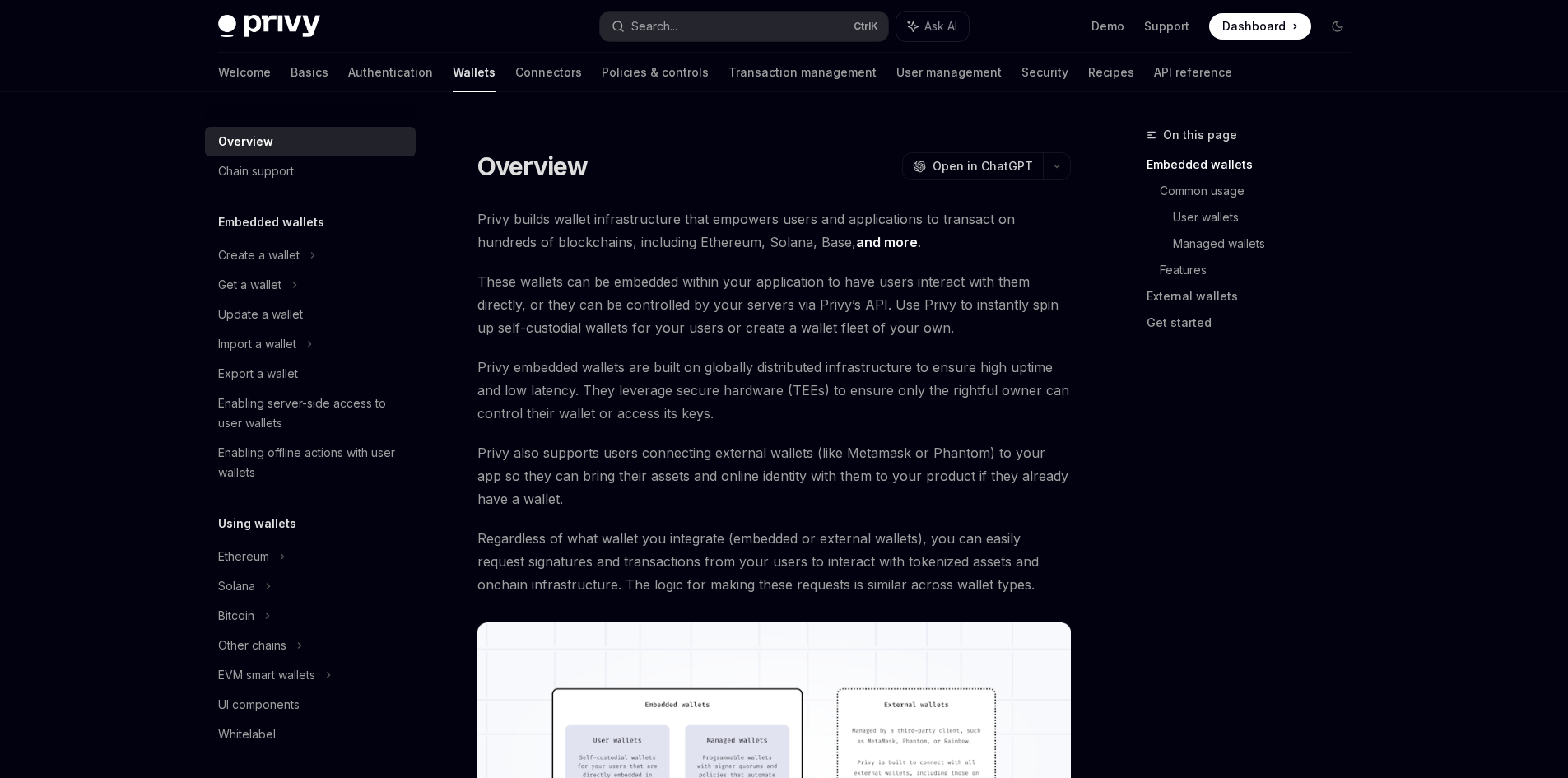
click at [857, 242] on link "and more" at bounding box center [887, 242] width 62 height 17
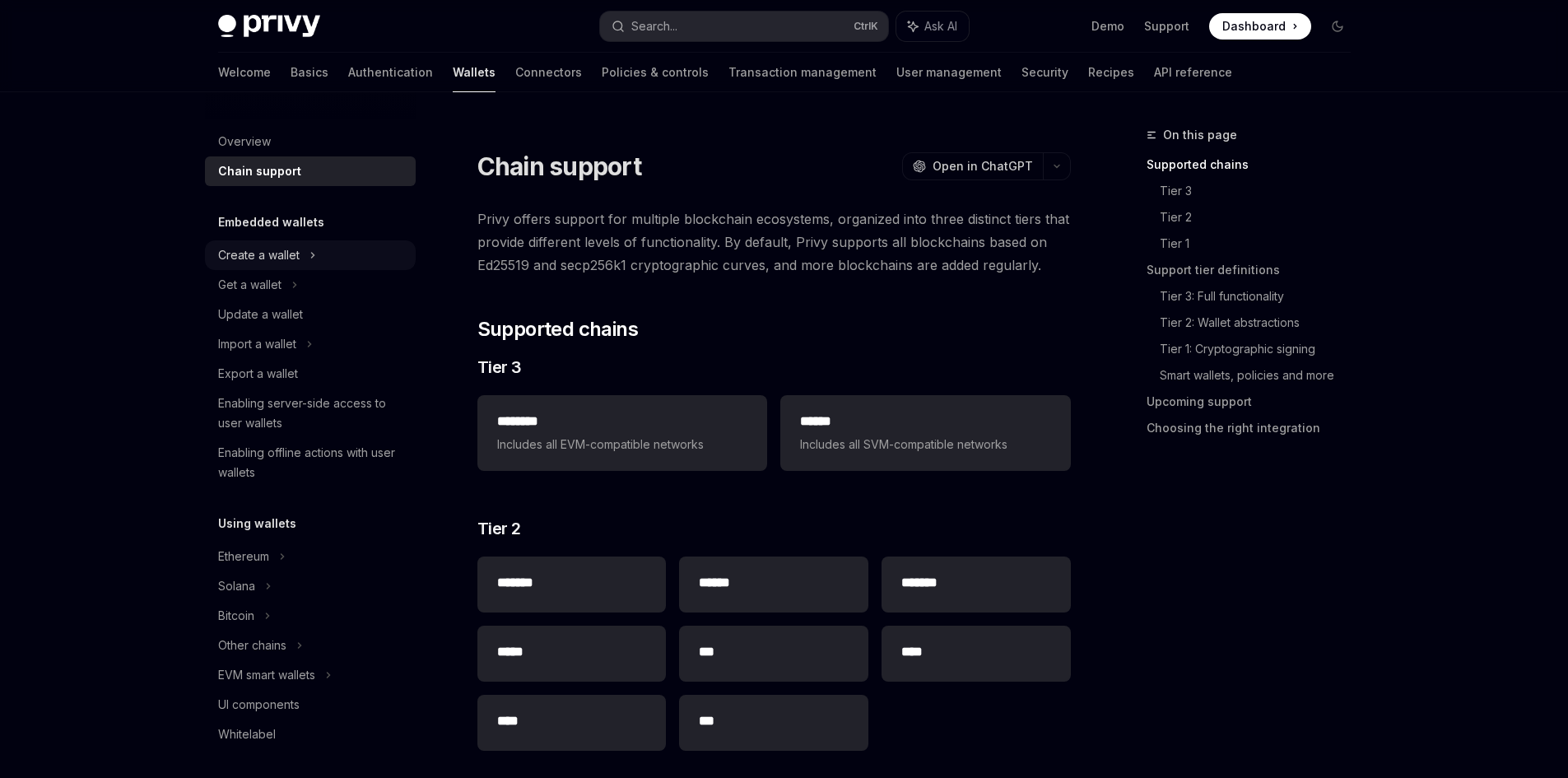
click at [270, 248] on div "Create a wallet" at bounding box center [258, 255] width 81 height 20
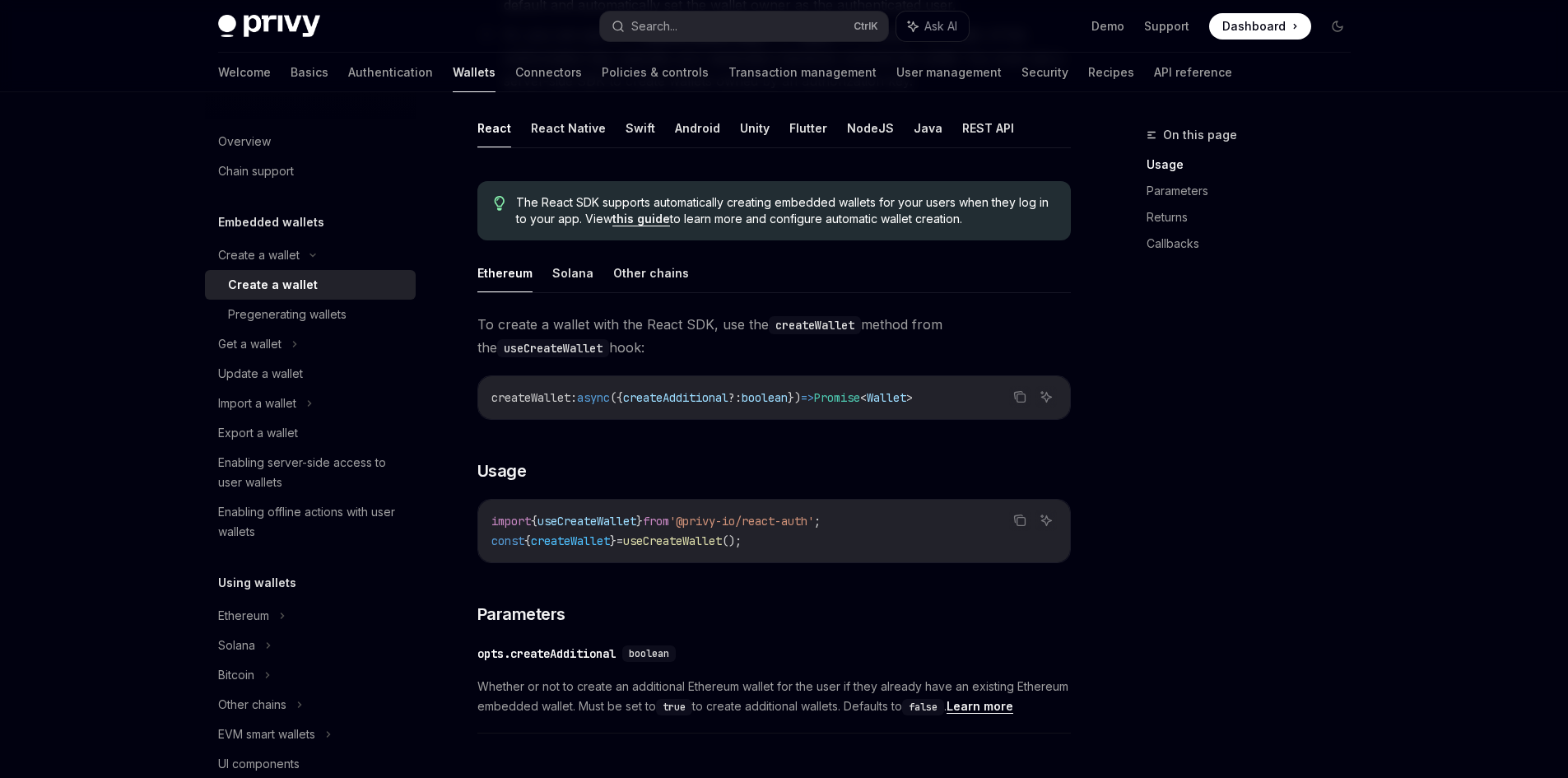
scroll to position [330, 0]
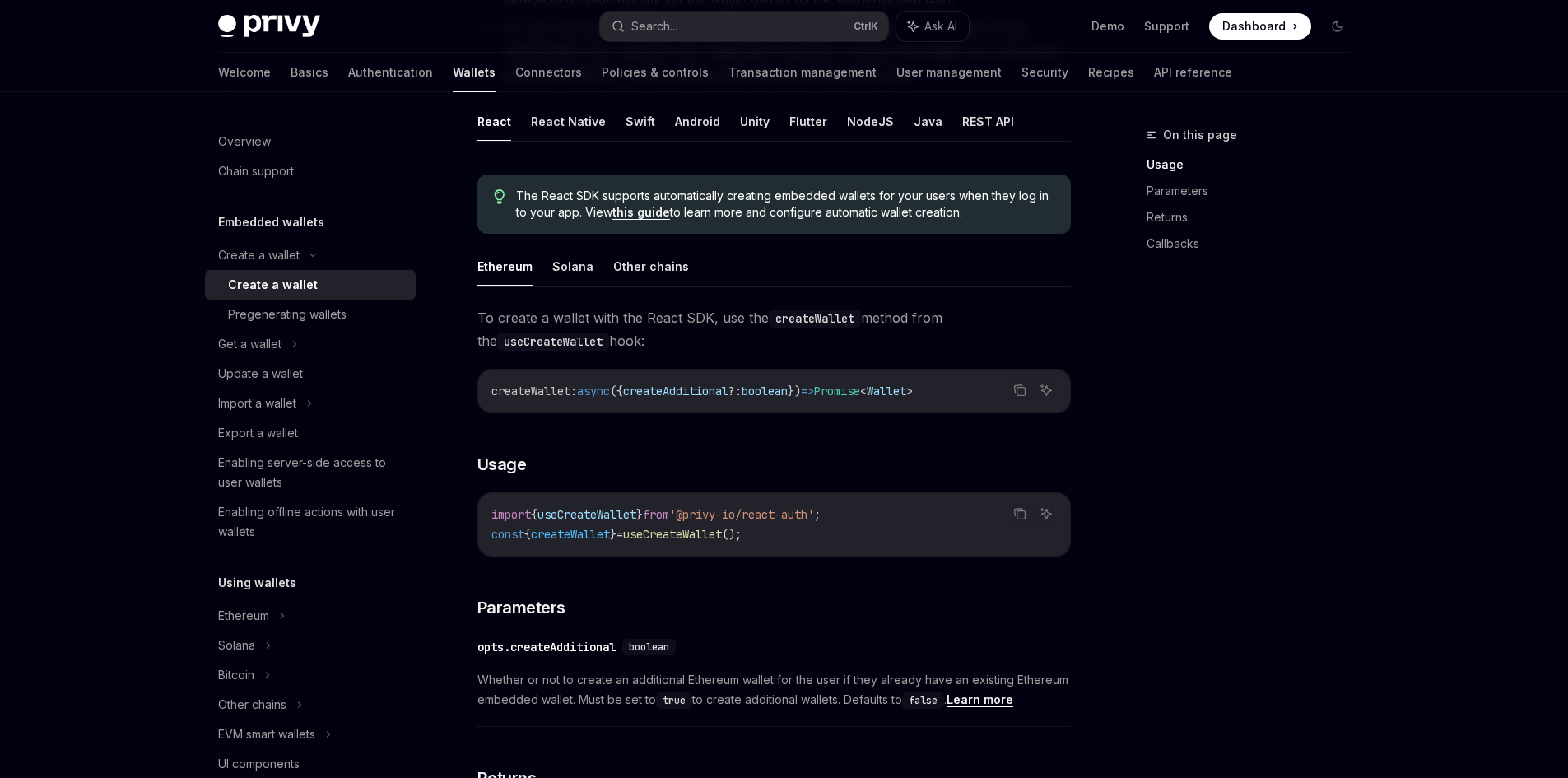
click at [741, 390] on span "?:" at bounding box center [735, 391] width 13 height 15
click at [1445, 516] on div "Privy Docs home page Search... Ctrl K Ask AI Demo Support Dashboard Dashboard S…" at bounding box center [784, 643] width 1568 height 1945
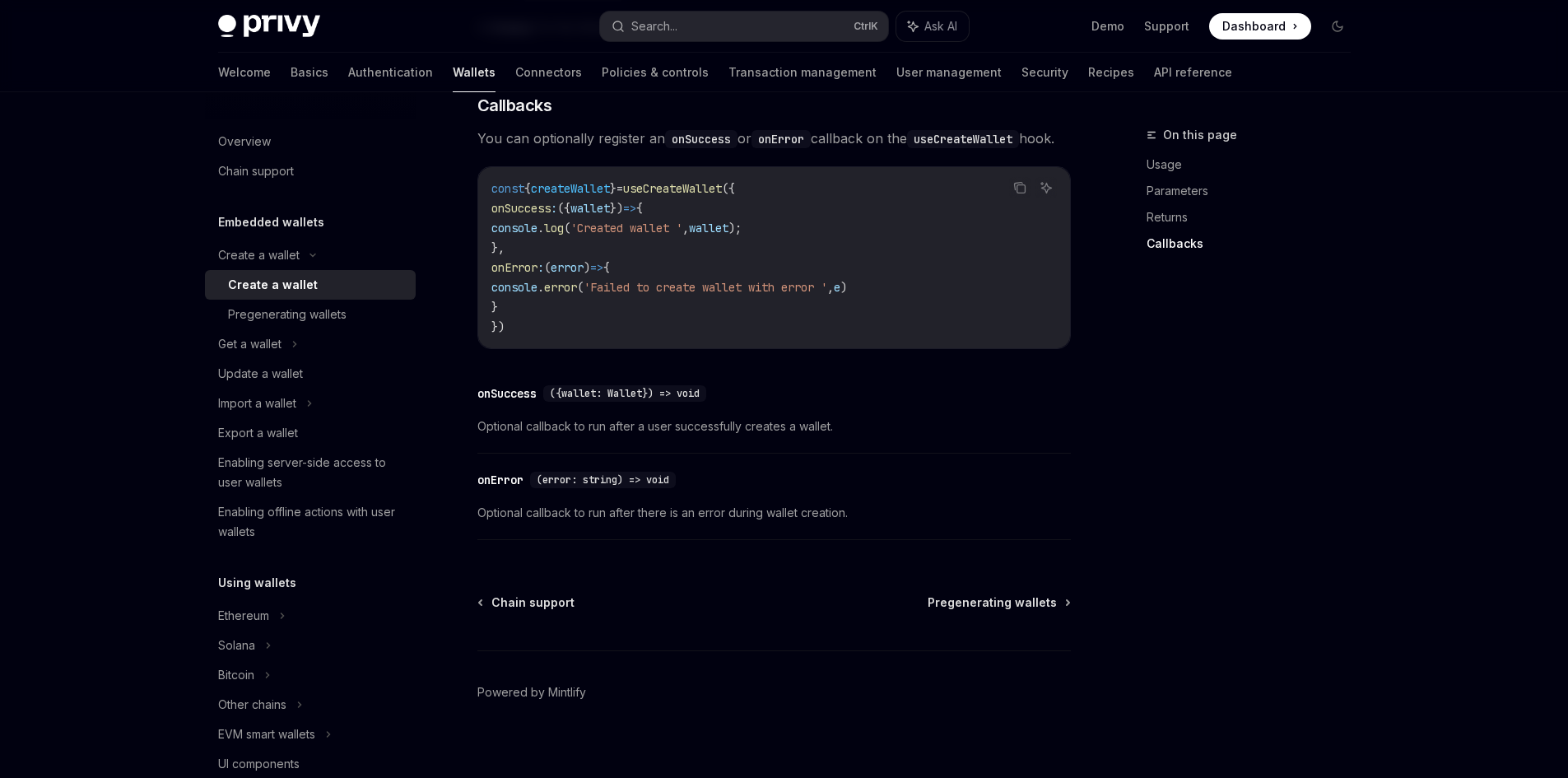
scroll to position [1191, 0]
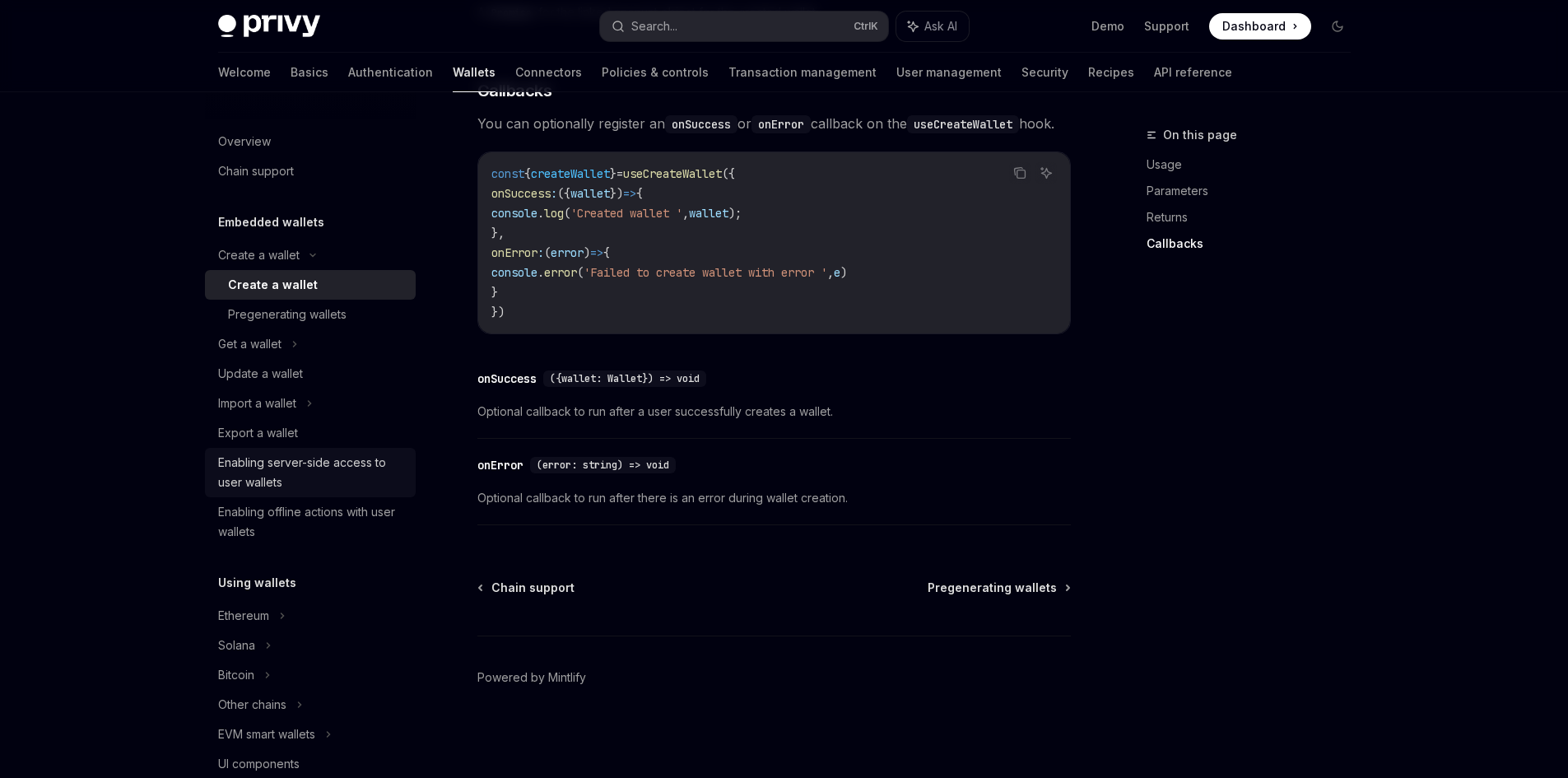
click at [306, 463] on div "Enabling server-side access to user wallets" at bounding box center [312, 473] width 188 height 39
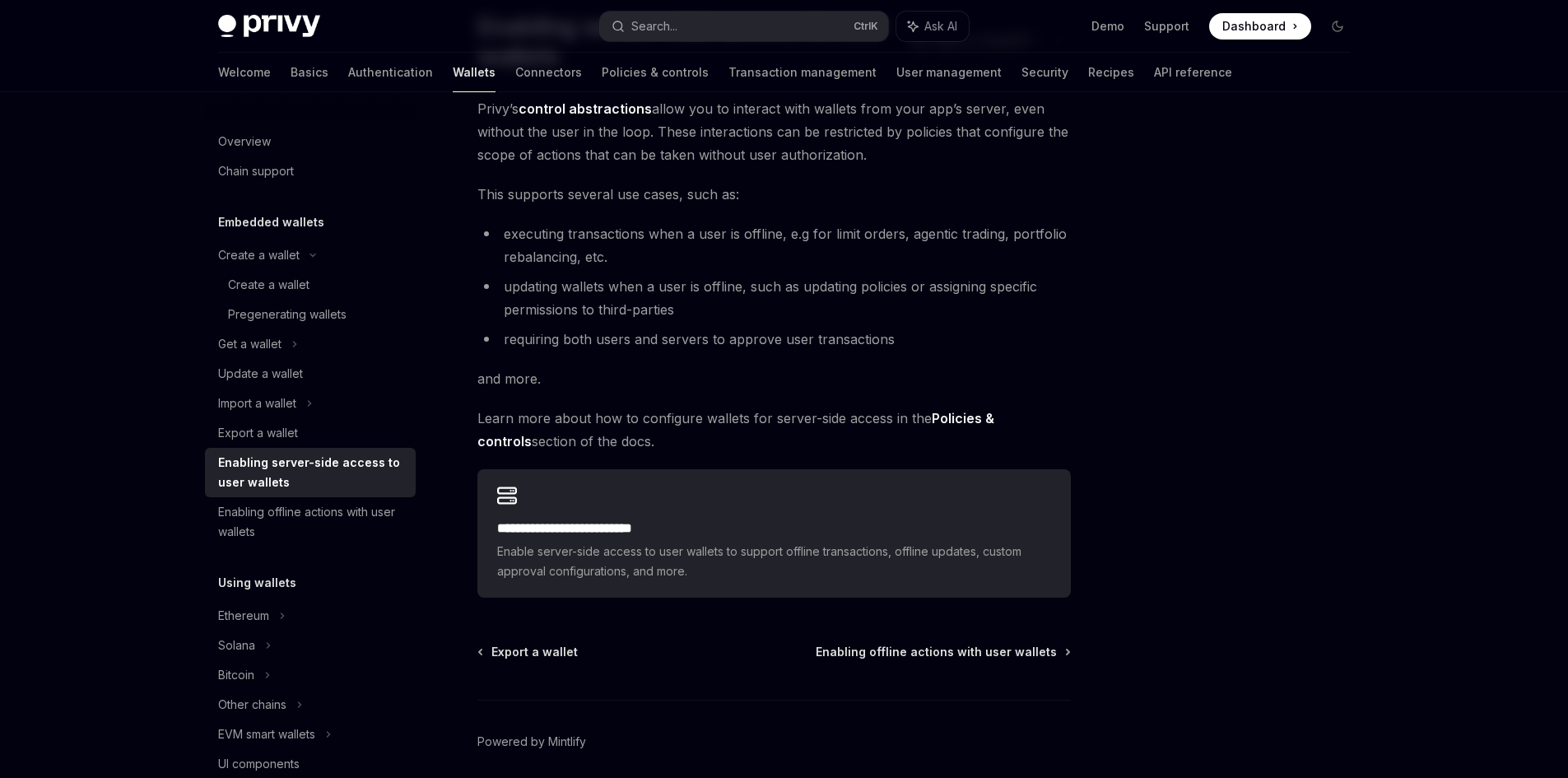
scroll to position [204, 0]
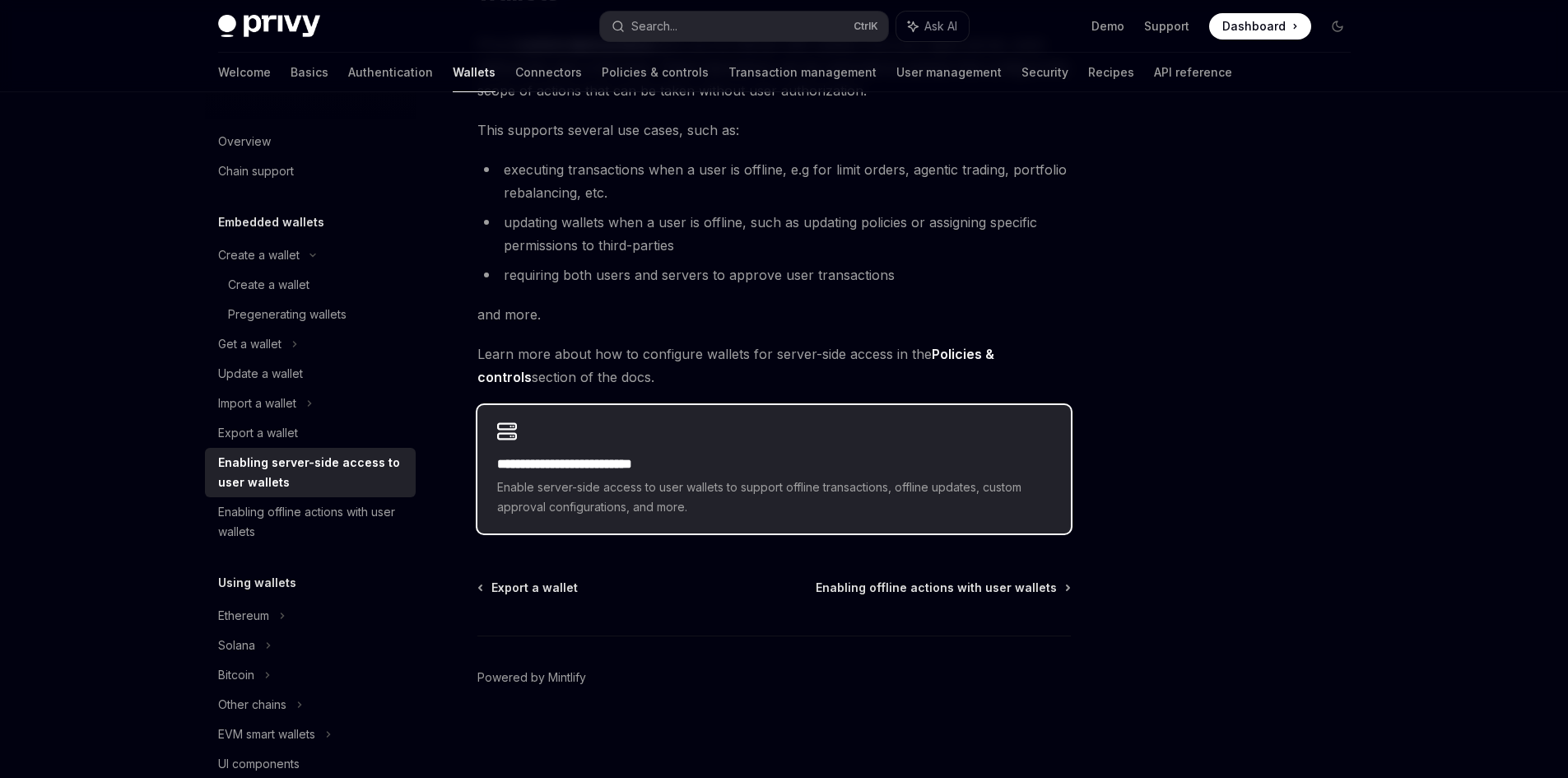
click at [690, 454] on div "**********" at bounding box center [774, 469] width 593 height 128
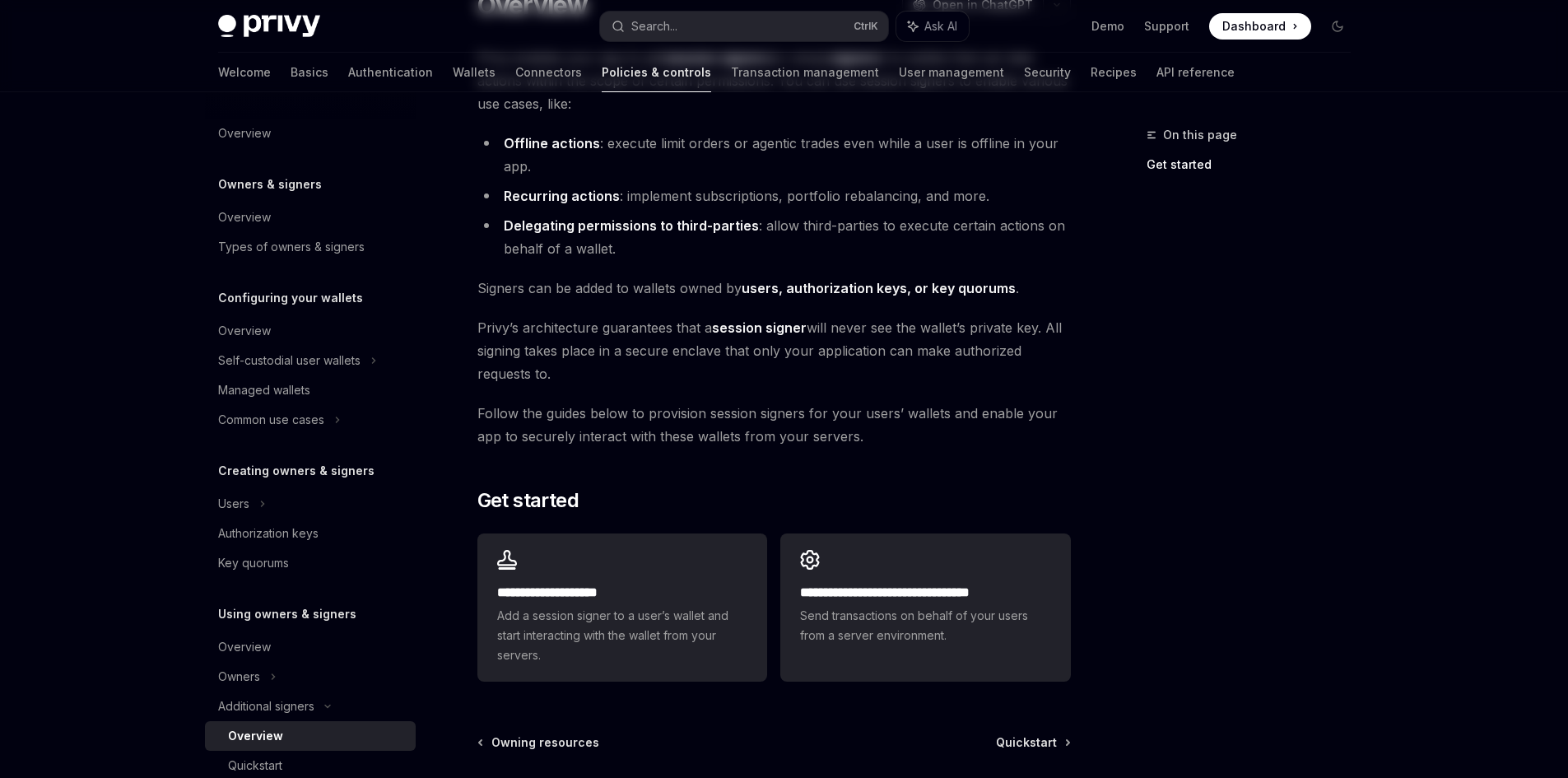
scroll to position [165, 0]
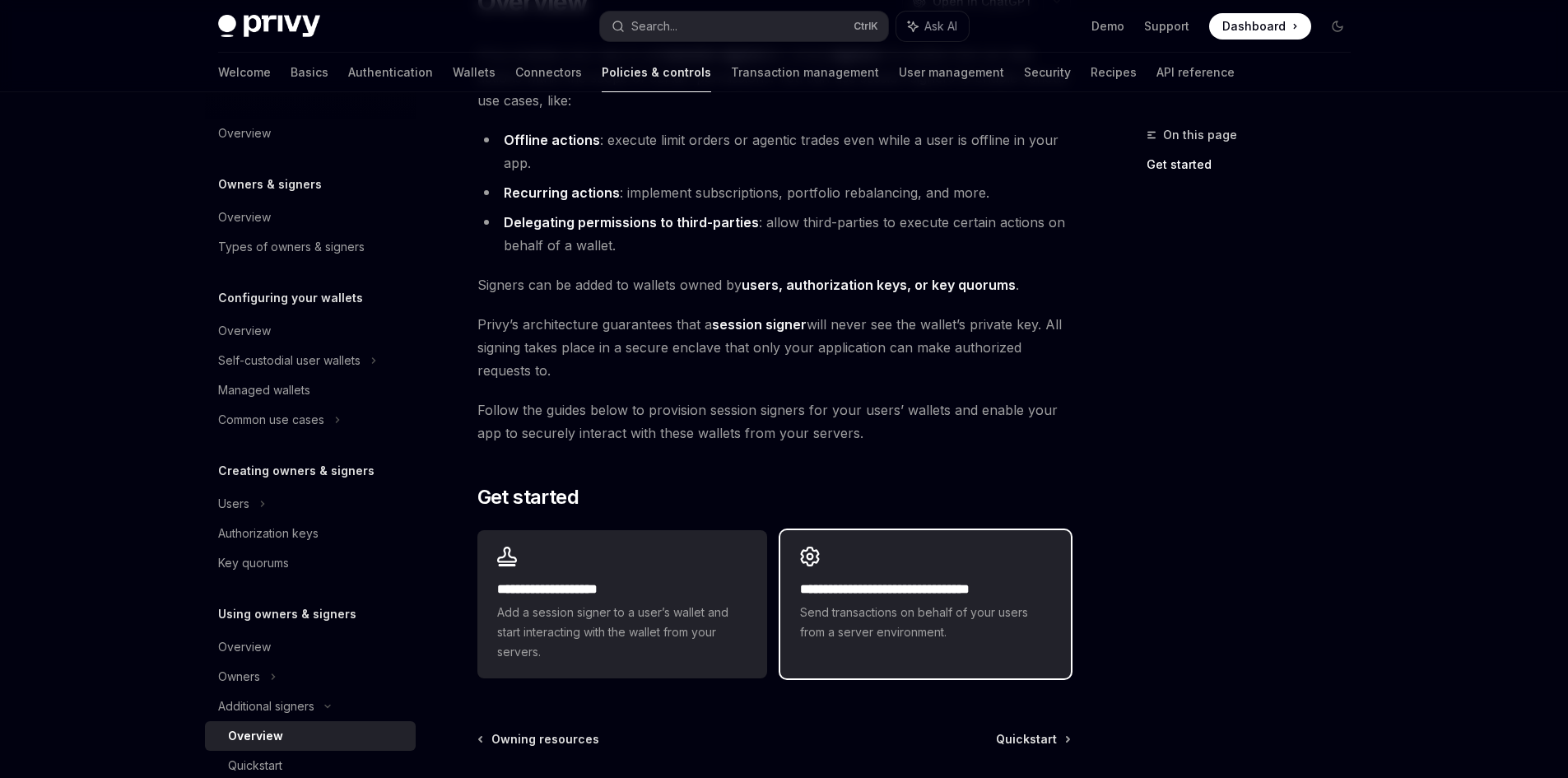
click at [1026, 625] on span "Send transactions on behalf of your users from a server environment." at bounding box center [925, 623] width 250 height 39
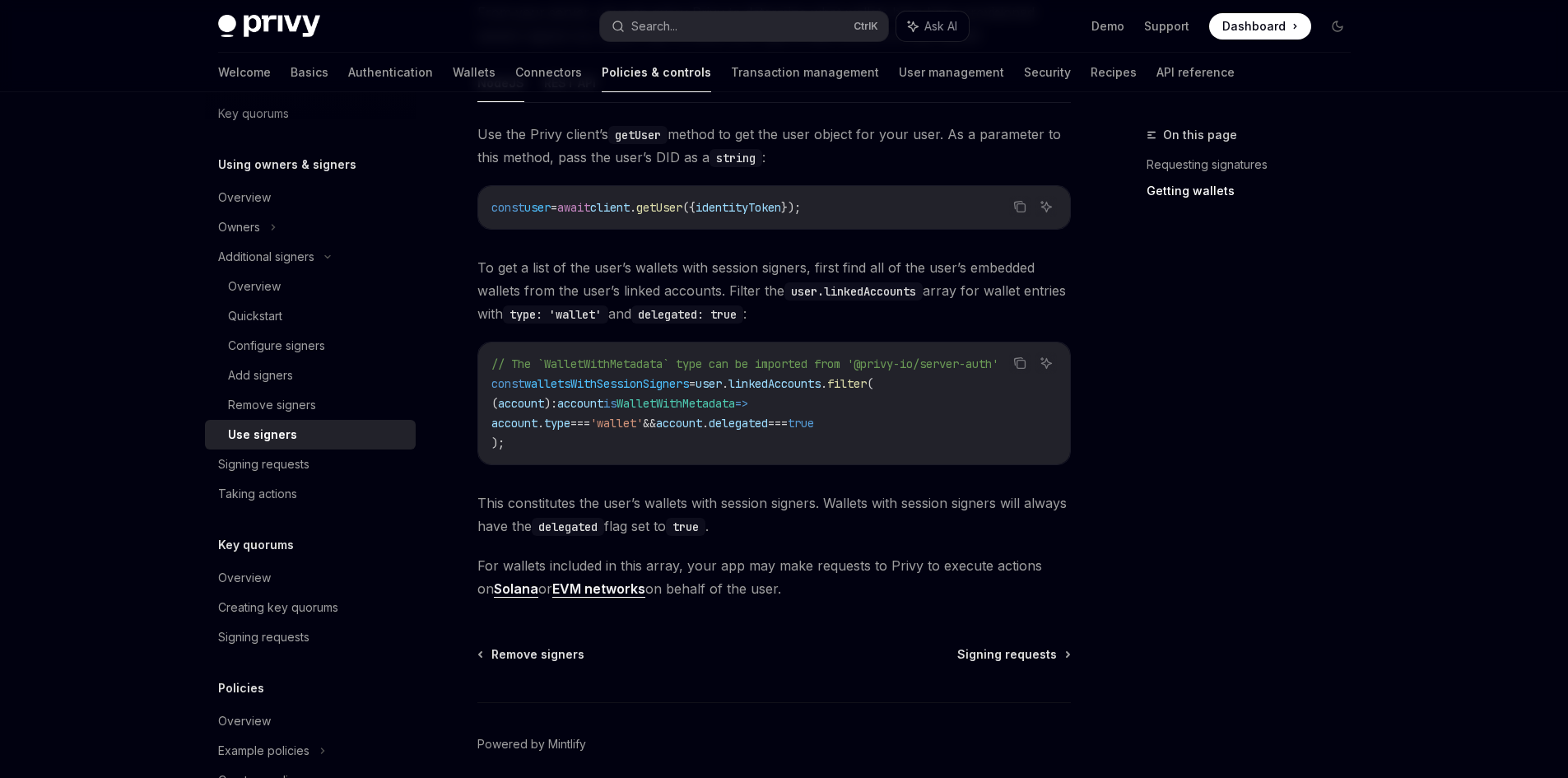
scroll to position [741, 0]
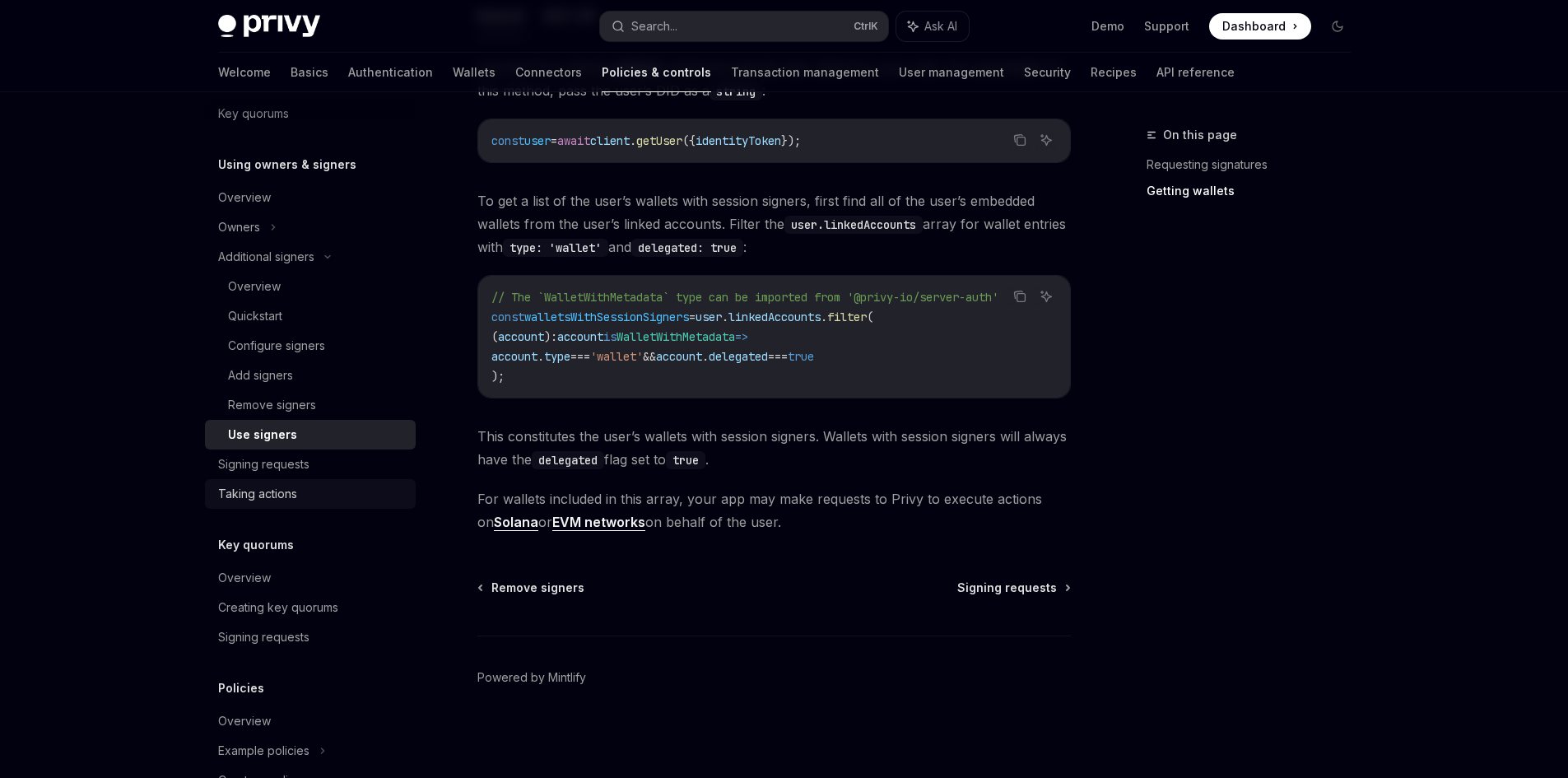
click at [299, 488] on div "Taking actions" at bounding box center [312, 493] width 188 height 20
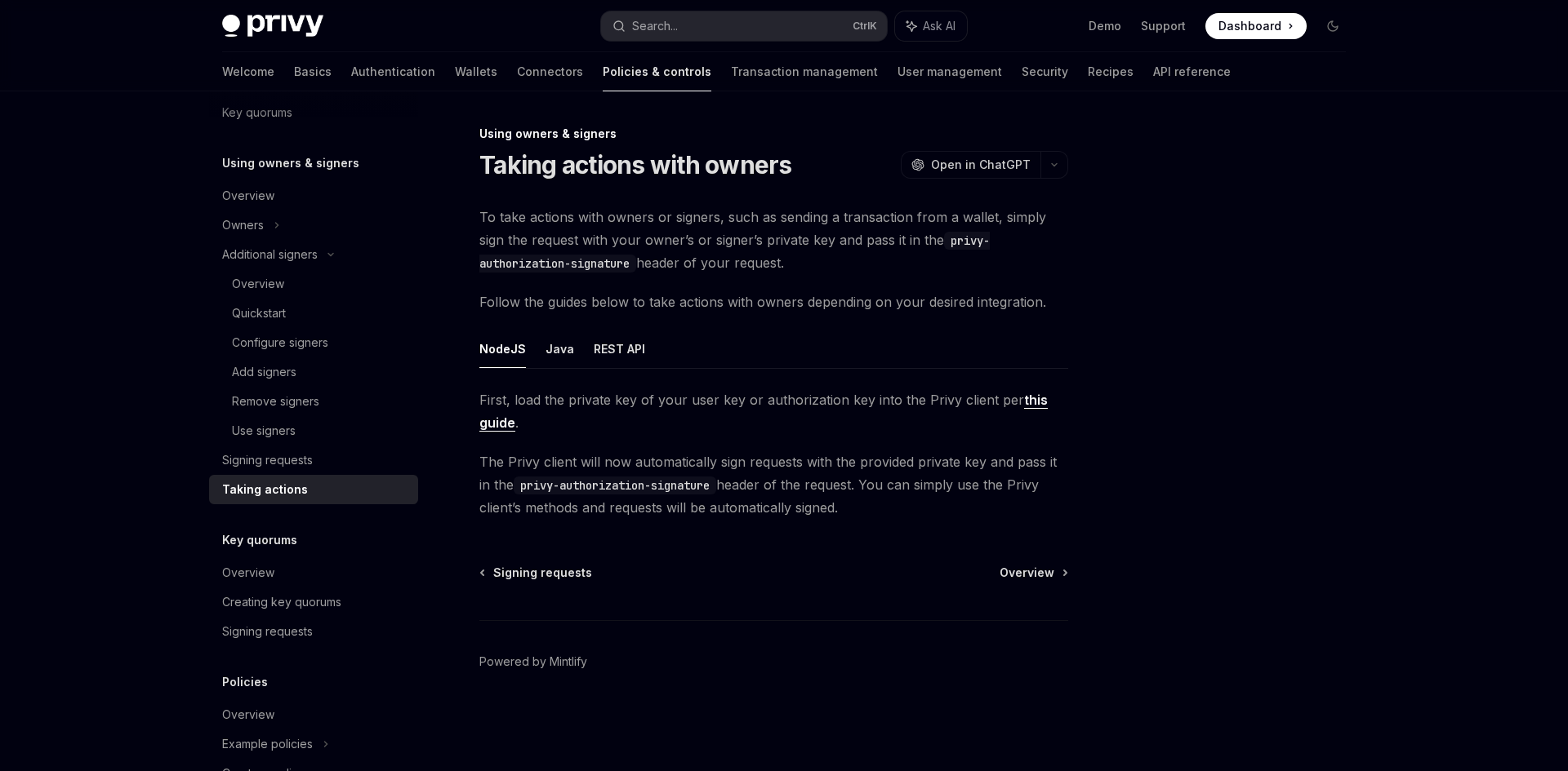
click at [1027, 393] on link "this guide" at bounding box center [763, 411] width 568 height 40
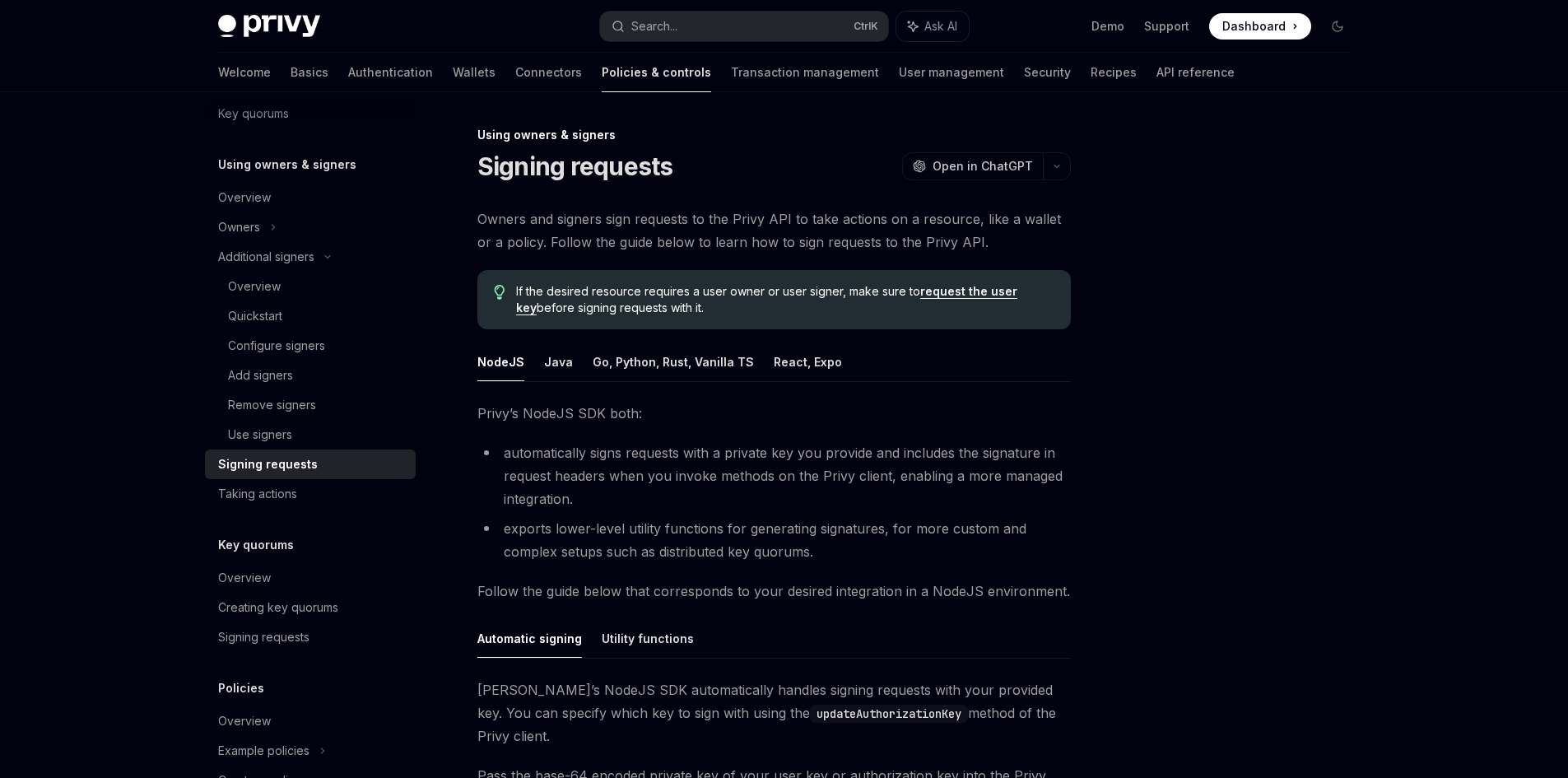
type textarea "*"
